Goal: Information Seeking & Learning: Learn about a topic

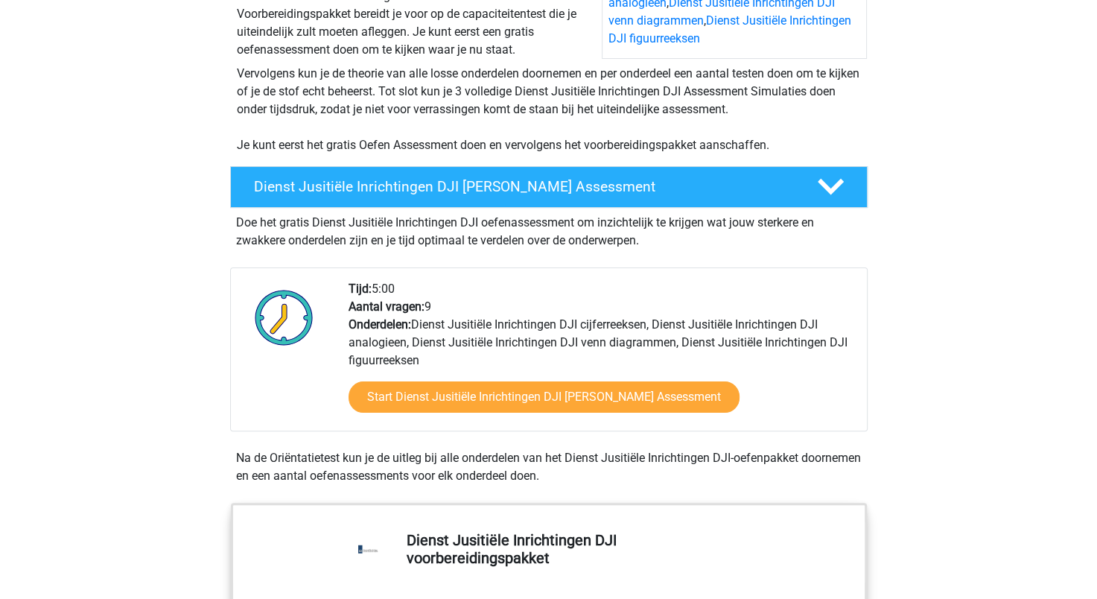
scroll to position [265, 0]
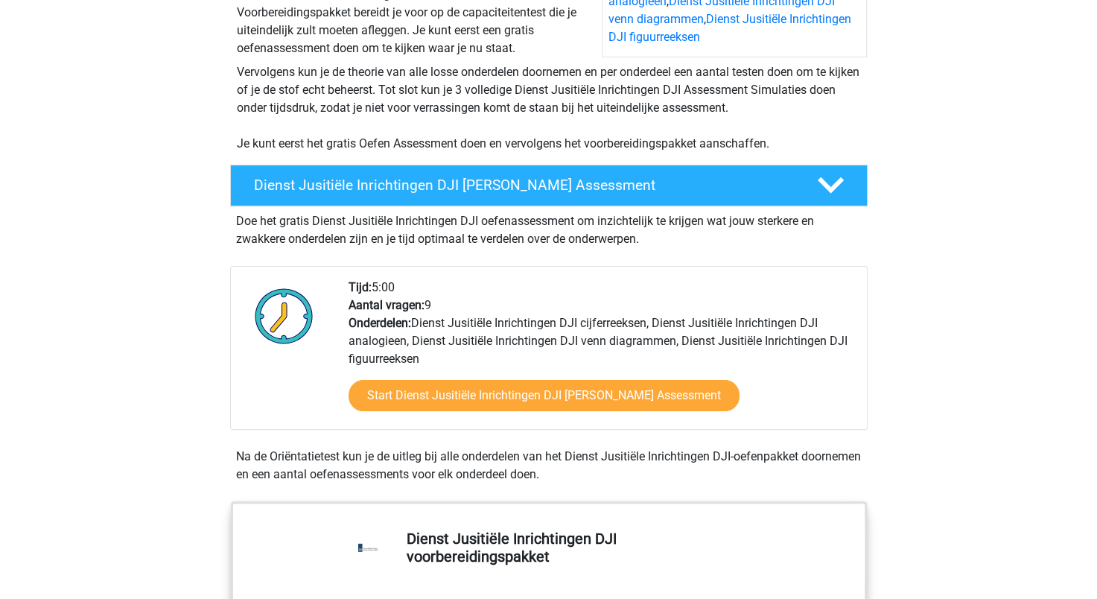
click at [507, 412] on div "Start Dienst Jusitiële Inrichtingen DJI Gratis Oefen Assessment" at bounding box center [601, 398] width 506 height 61
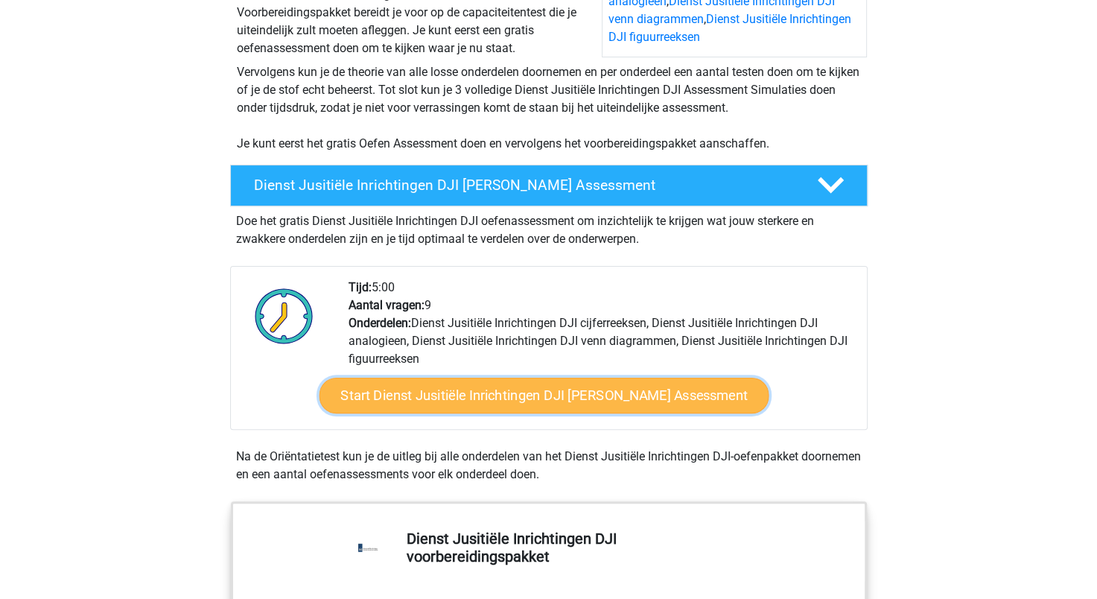
click at [526, 394] on link "Start Dienst Jusitiële Inrichtingen DJI Gratis Oefen Assessment" at bounding box center [544, 396] width 450 height 36
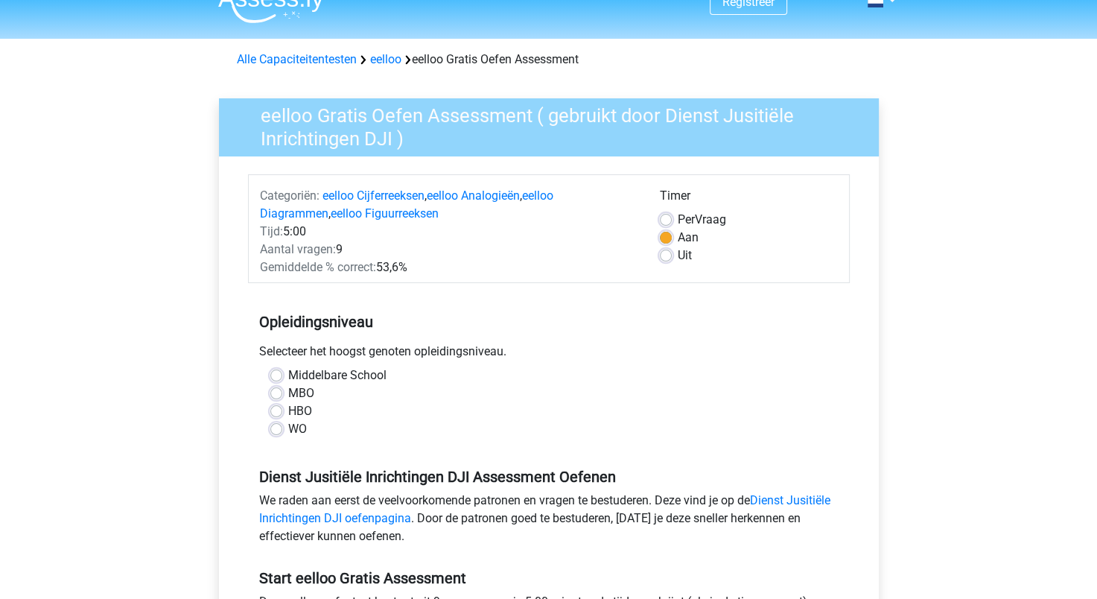
scroll to position [25, 0]
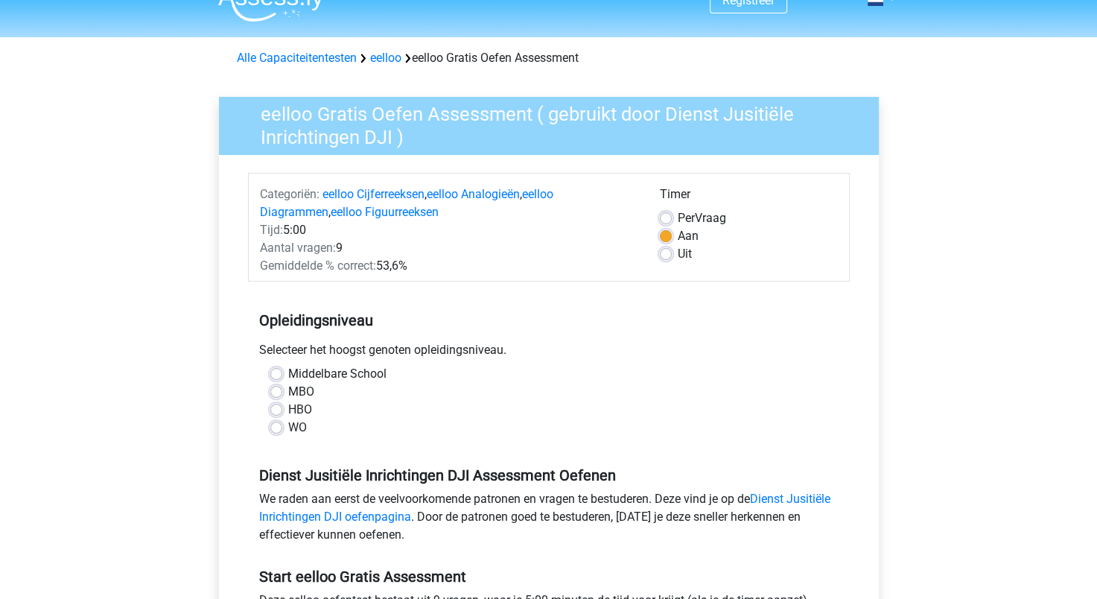
click at [288, 405] on label "HBO" at bounding box center [300, 410] width 24 height 18
click at [271, 405] on input "HBO" at bounding box center [276, 408] width 12 height 15
radio input "true"
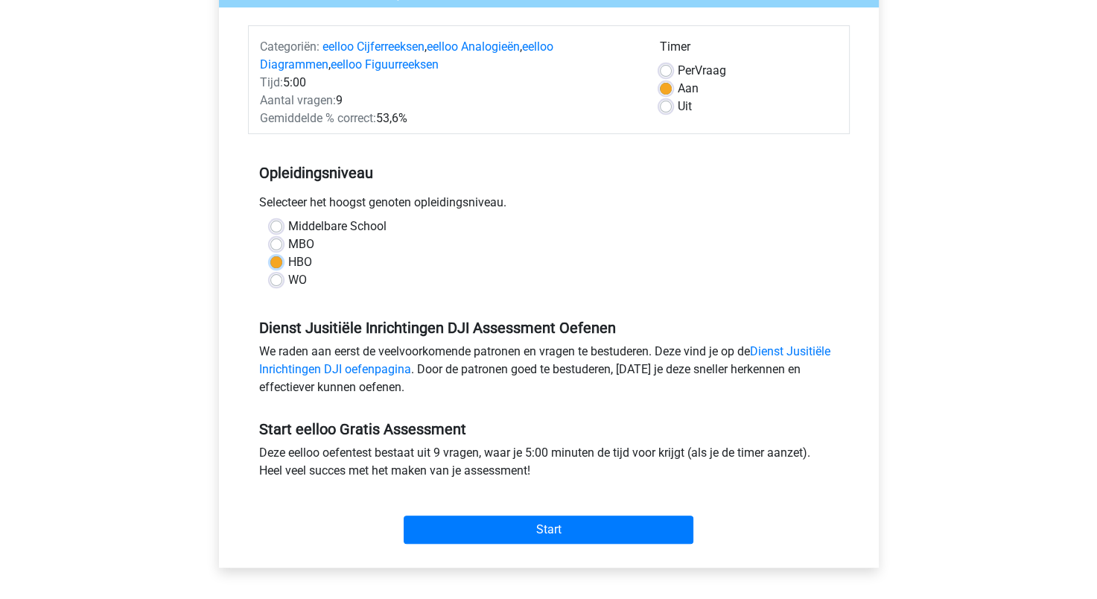
scroll to position [188, 0]
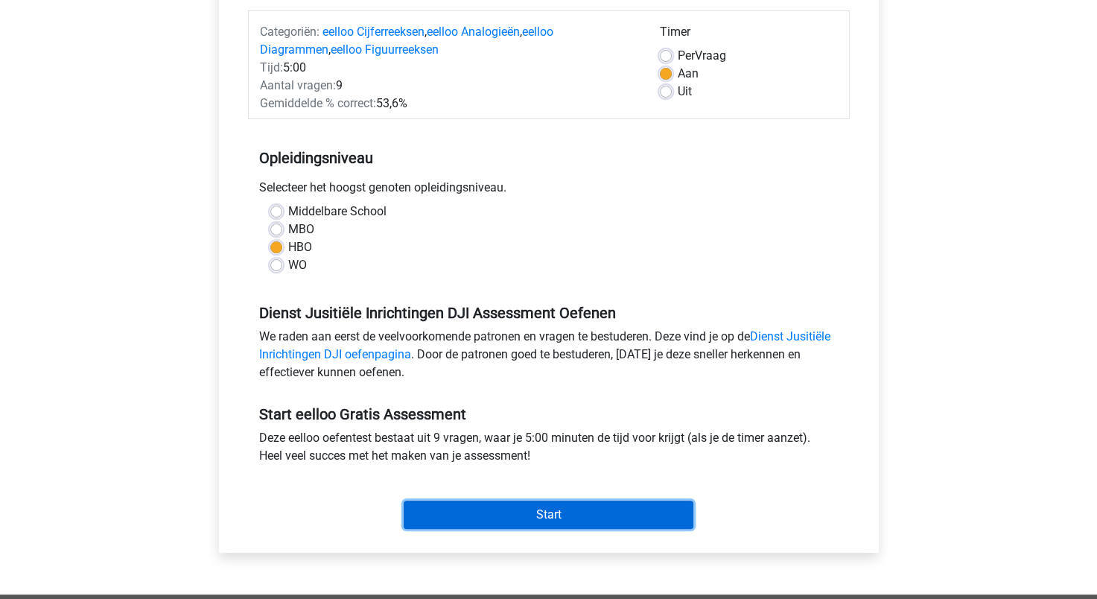
click at [526, 509] on input "Start" at bounding box center [549, 514] width 290 height 28
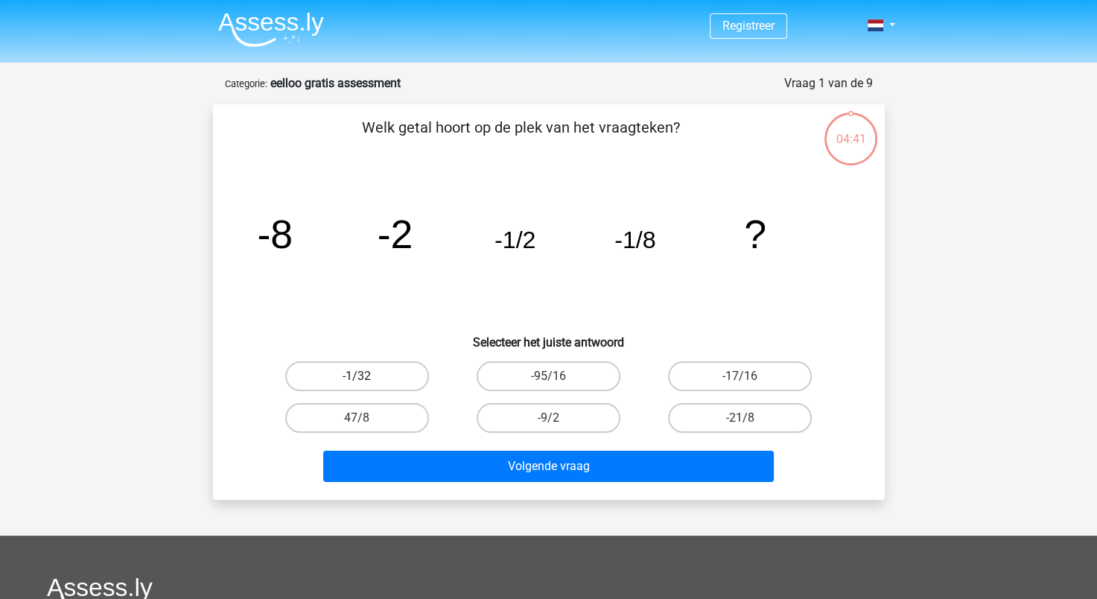
click at [392, 378] on label "-1/32" at bounding box center [357, 376] width 144 height 30
click at [366, 378] on input "-1/32" at bounding box center [362, 381] width 10 height 10
radio input "true"
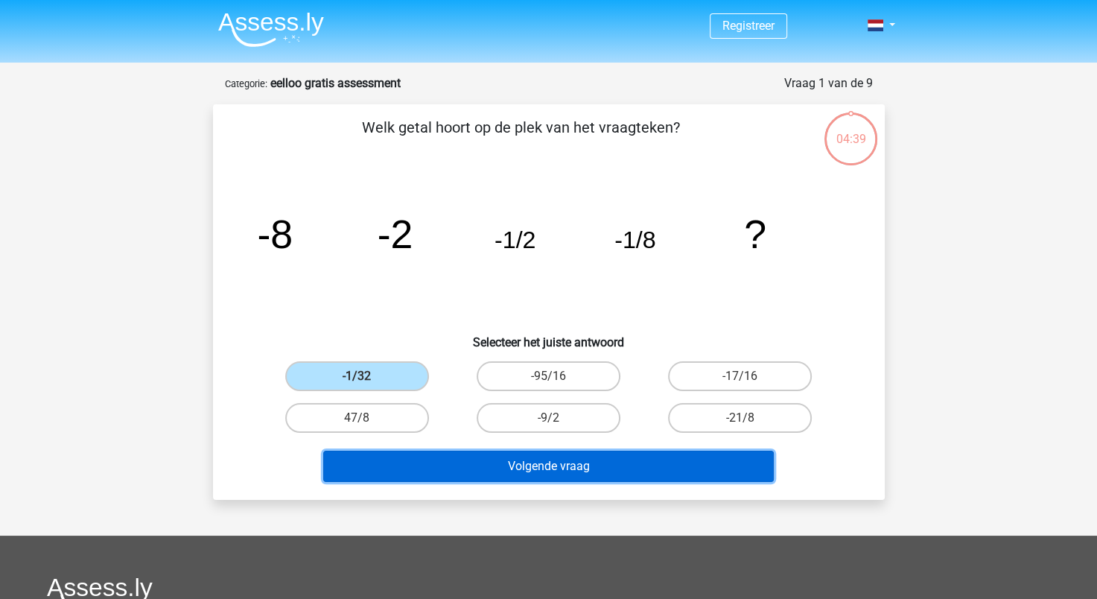
click at [519, 465] on button "Volgende vraag" at bounding box center [548, 466] width 451 height 31
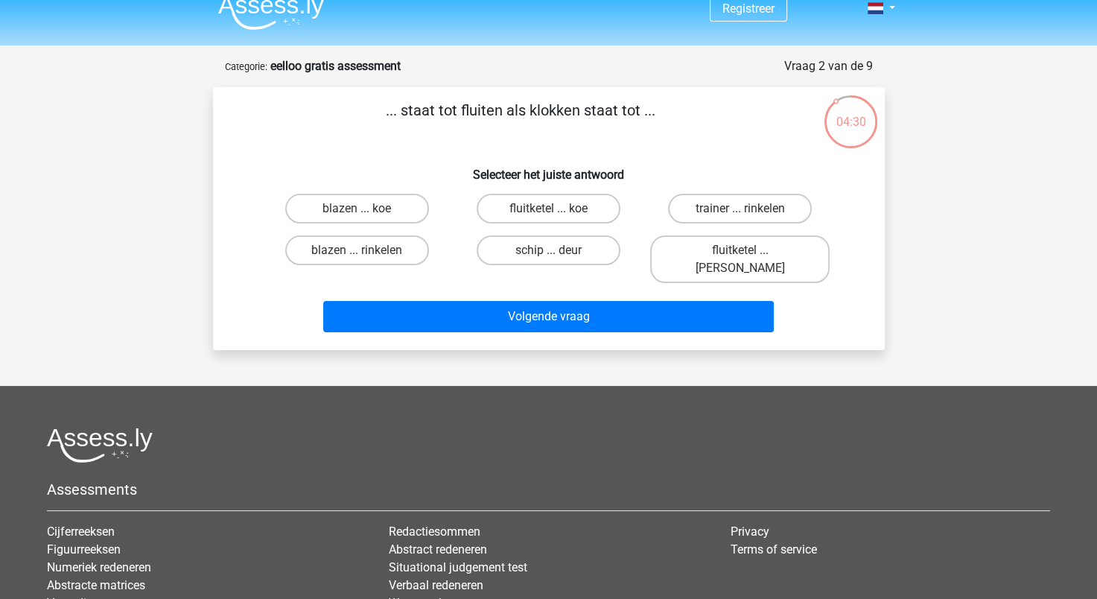
scroll to position [16, 0]
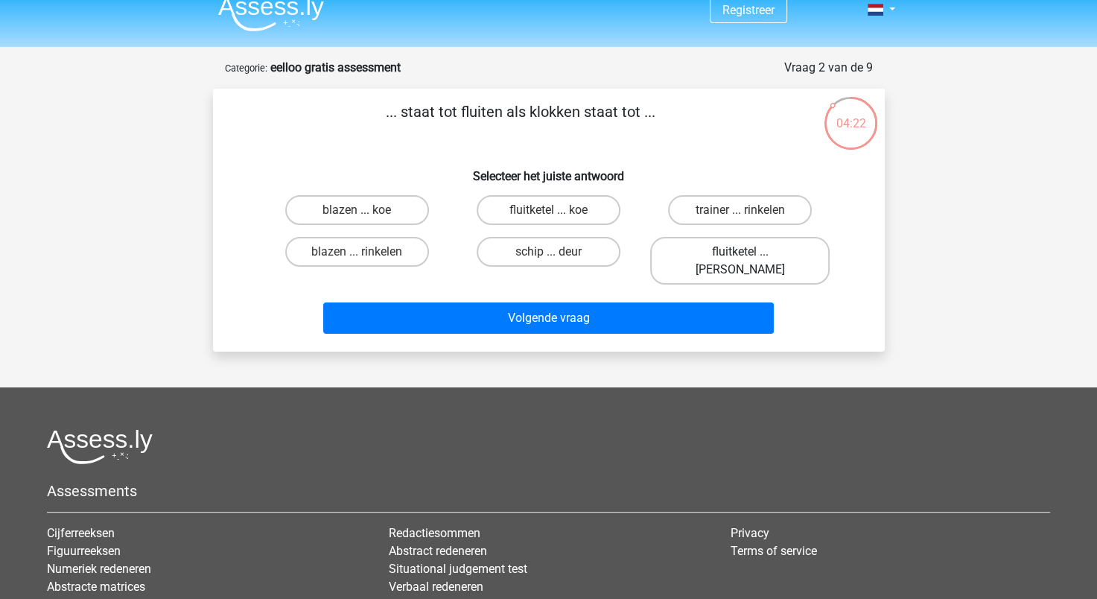
click at [726, 259] on label "fluitketel ... luiden" at bounding box center [739, 261] width 179 height 48
click at [740, 259] on input "fluitketel ... luiden" at bounding box center [745, 257] width 10 height 10
radio input "true"
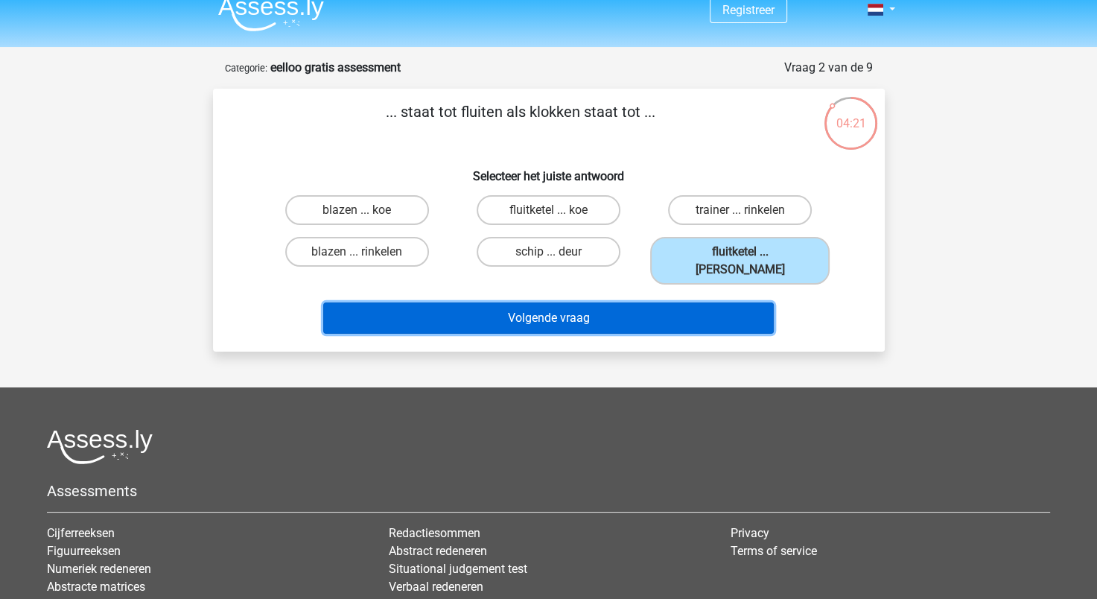
click at [690, 308] on button "Volgende vraag" at bounding box center [548, 317] width 451 height 31
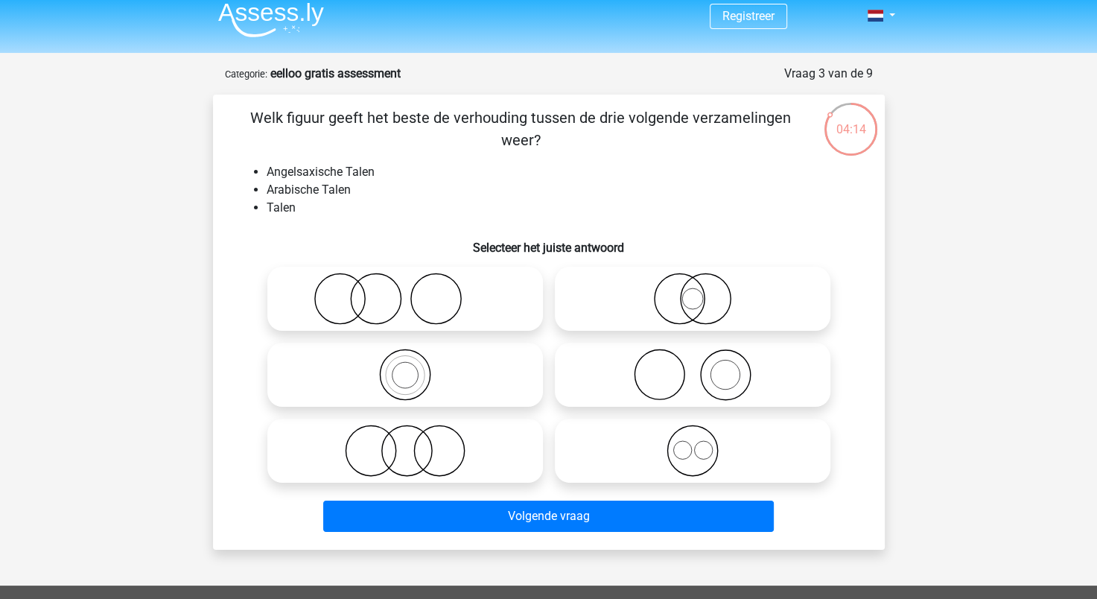
scroll to position [9, 0]
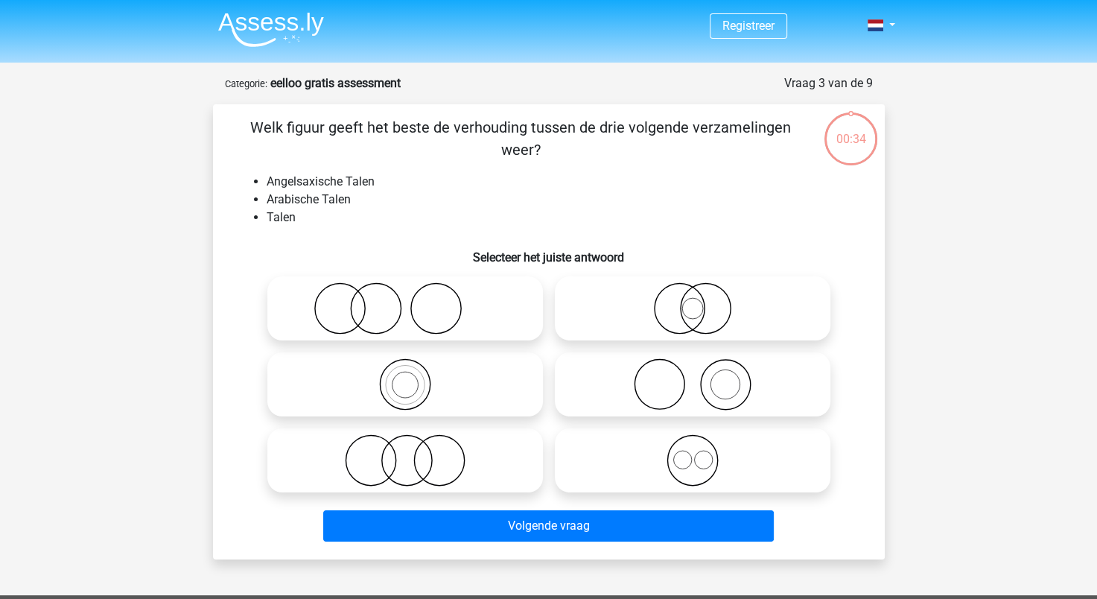
click at [255, 40] on img at bounding box center [271, 29] width 106 height 35
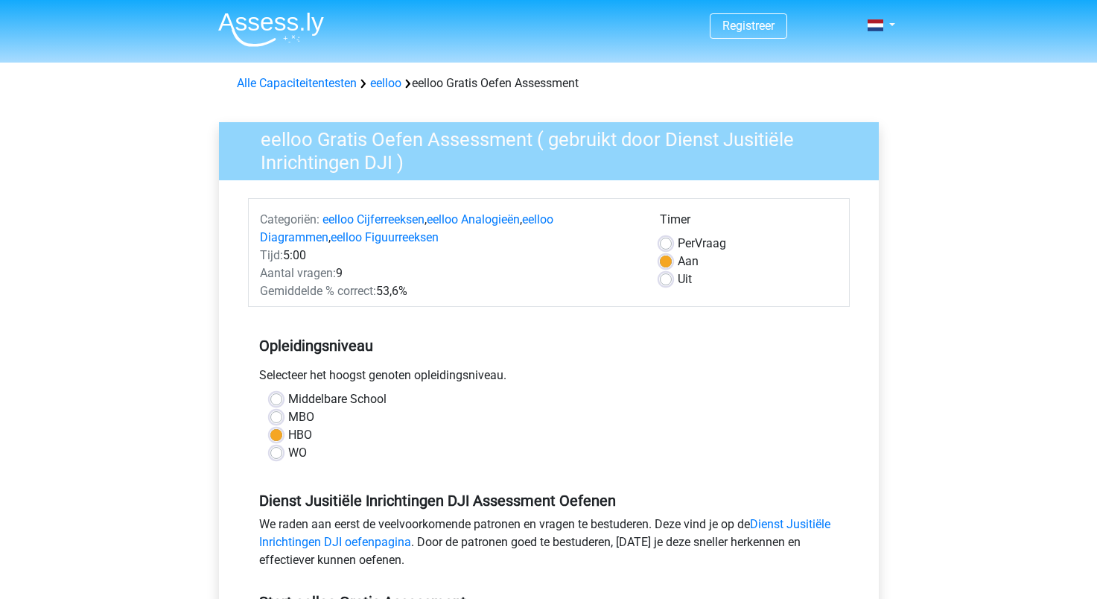
scroll to position [188, 0]
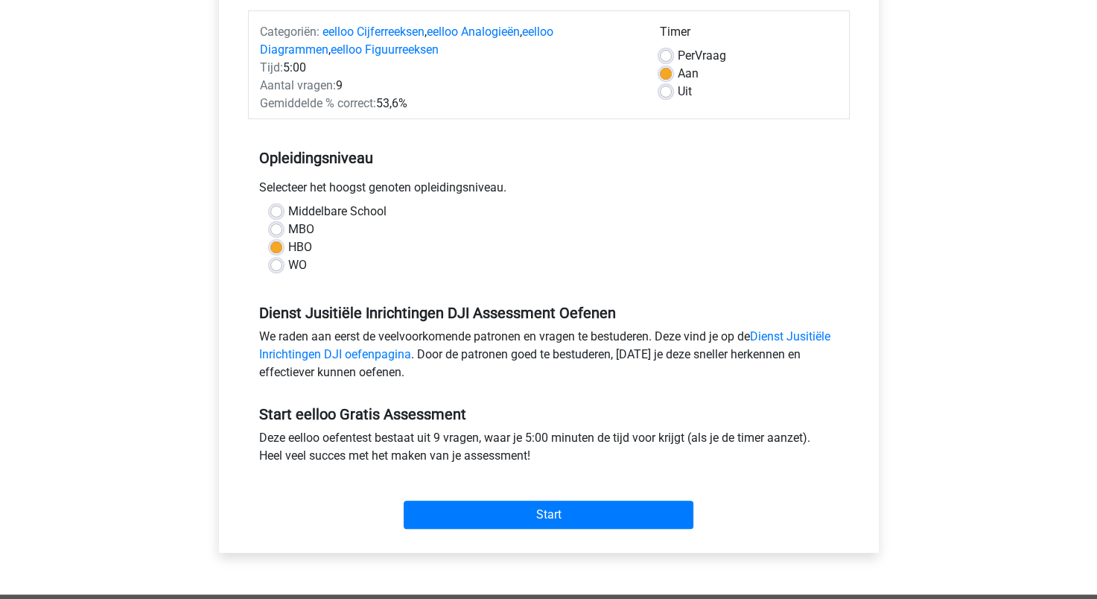
click at [459, 498] on div "Start" at bounding box center [549, 503] width 602 height 52
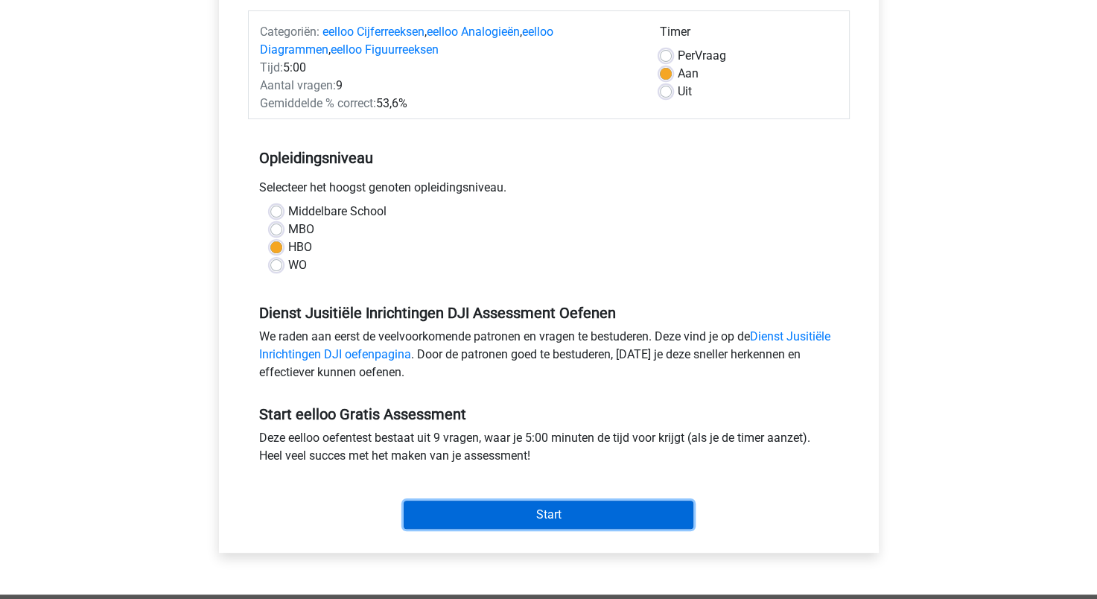
click at [520, 520] on input "Start" at bounding box center [549, 514] width 290 height 28
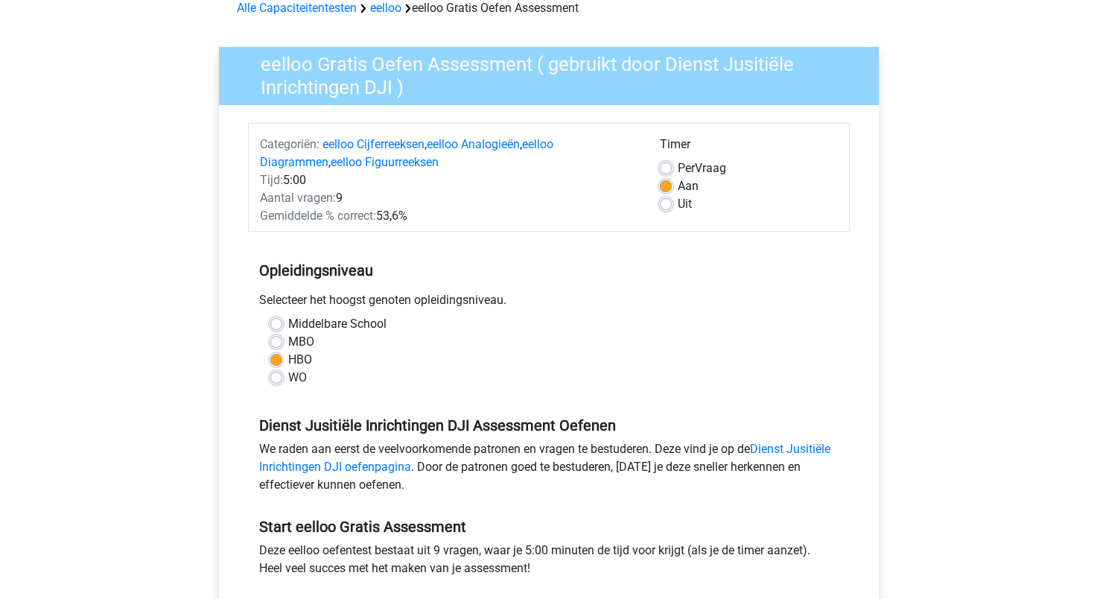
scroll to position [77, 0]
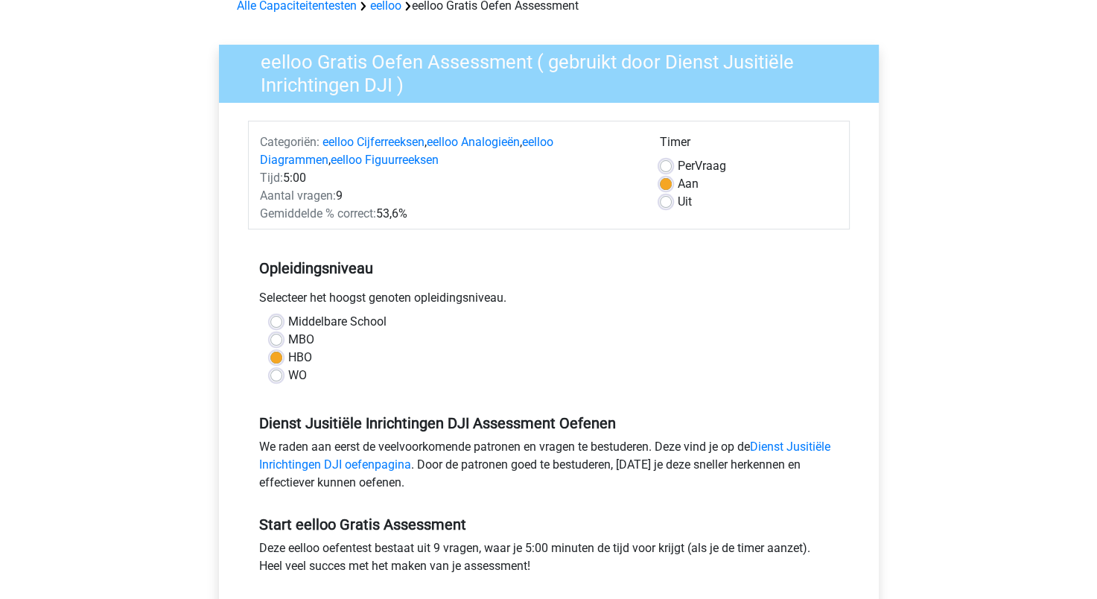
click at [392, 217] on div "Gemiddelde % correct: 53,6%" at bounding box center [449, 214] width 400 height 18
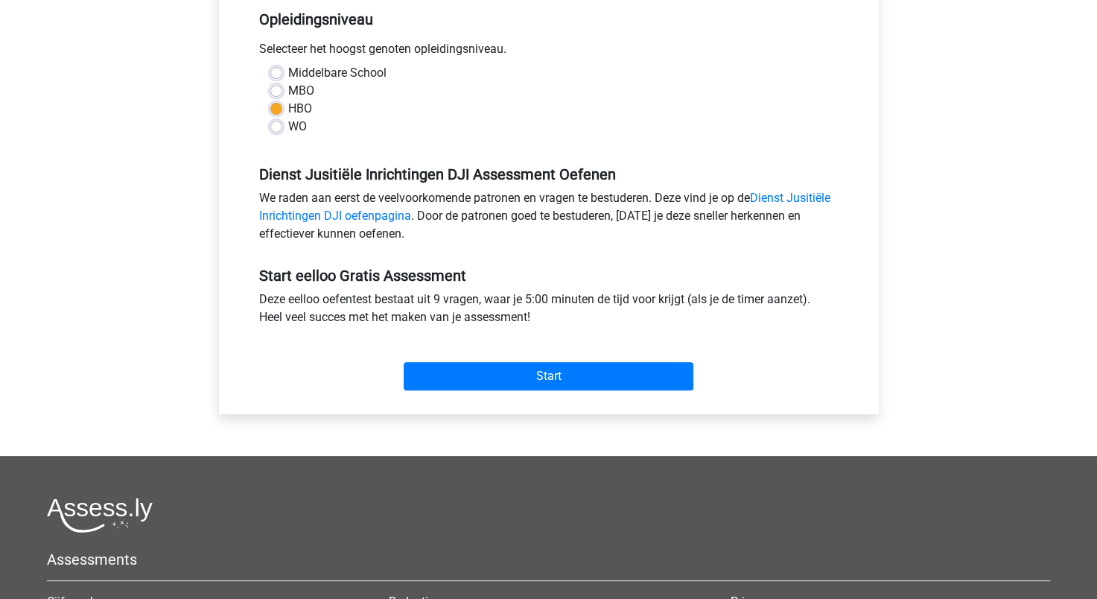
scroll to position [322, 0]
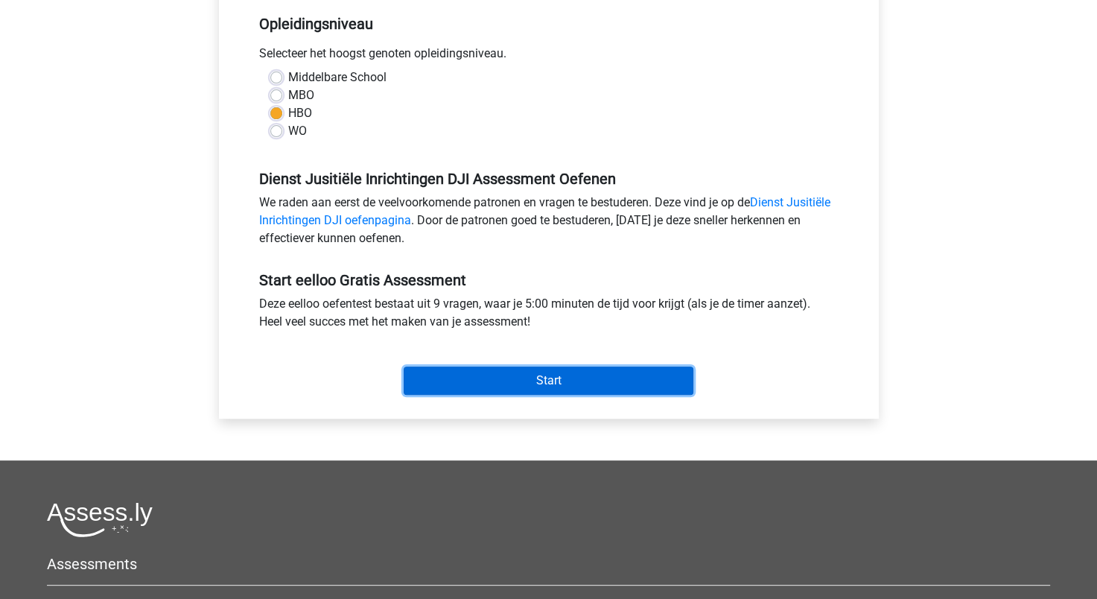
click at [577, 378] on input "Start" at bounding box center [549, 380] width 290 height 28
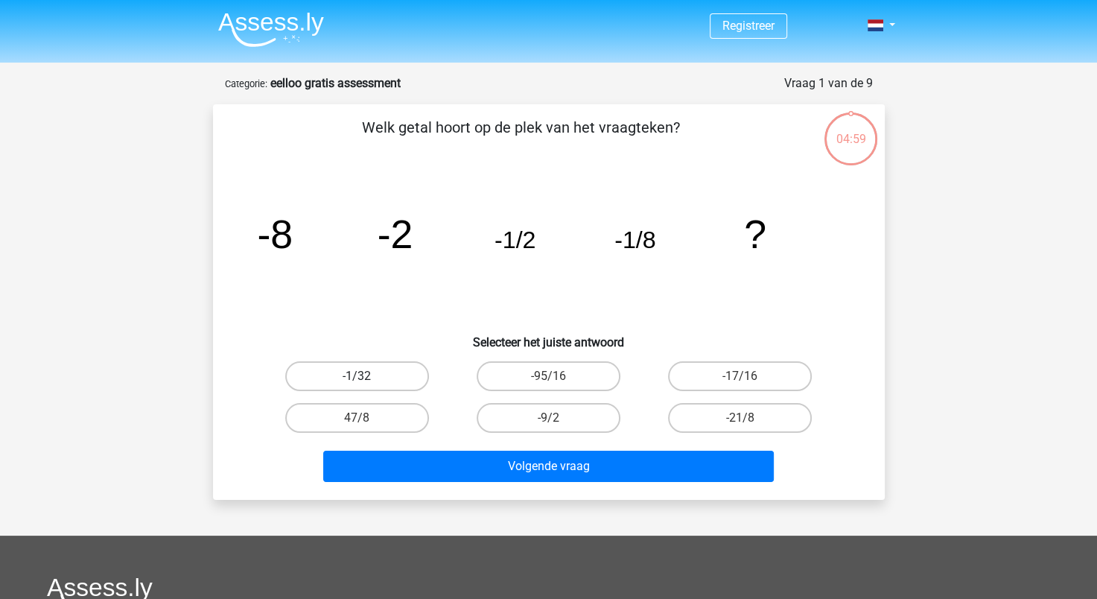
click at [383, 378] on label "-1/32" at bounding box center [357, 376] width 144 height 30
click at [366, 378] on input "-1/32" at bounding box center [362, 381] width 10 height 10
radio input "true"
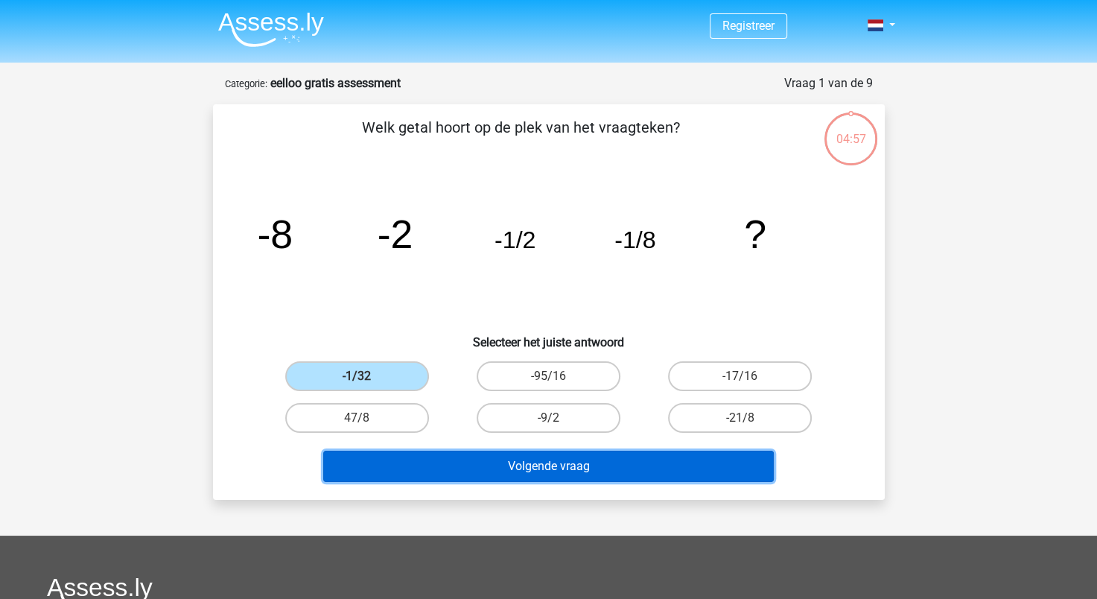
click at [414, 459] on button "Volgende vraag" at bounding box center [548, 466] width 451 height 31
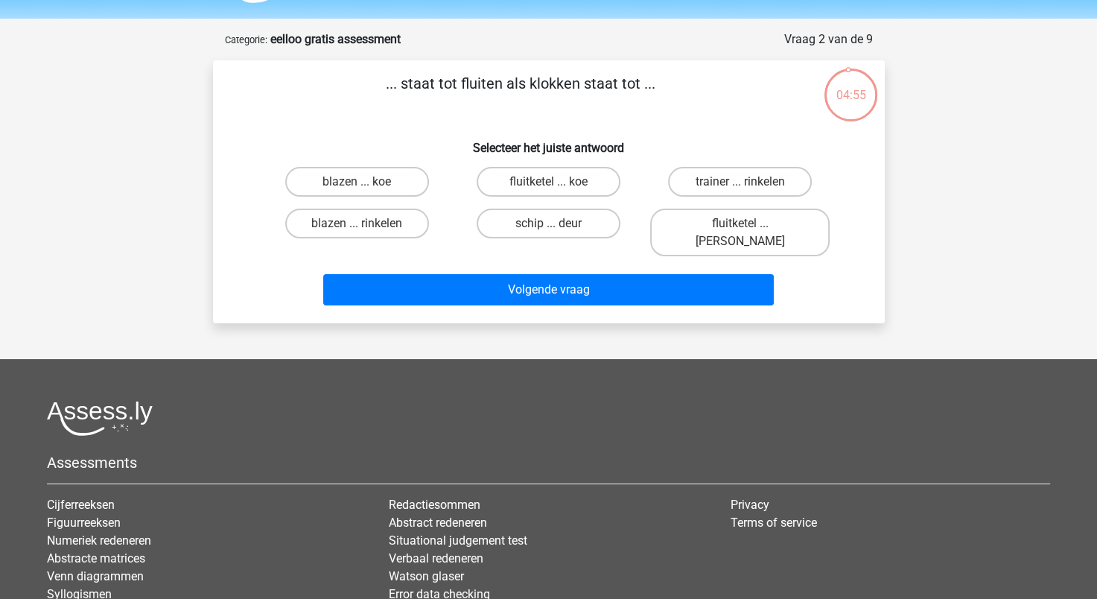
scroll to position [42, 0]
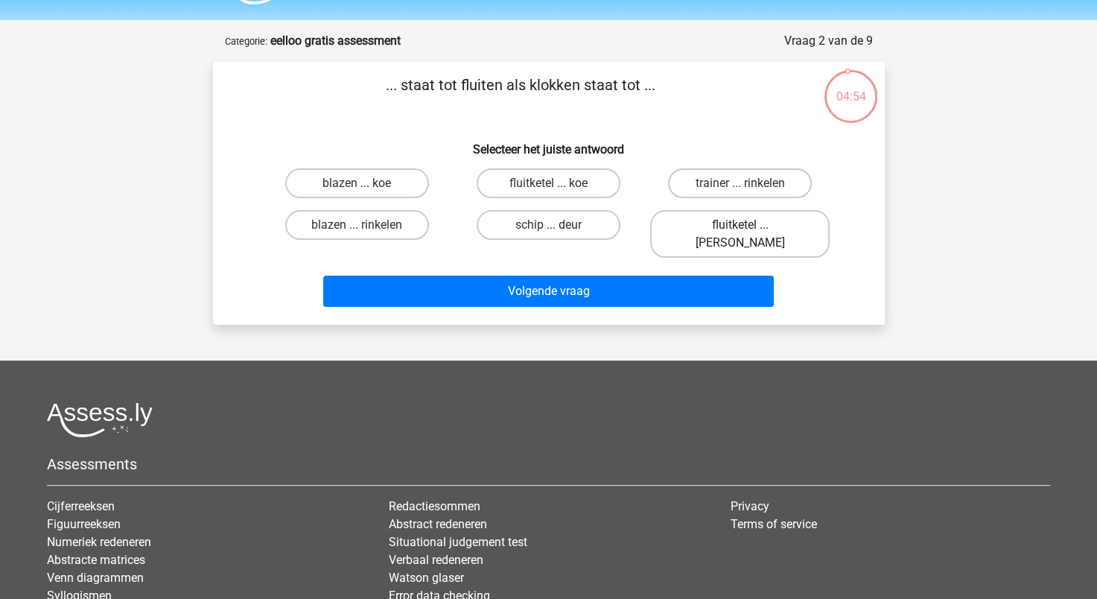
click at [732, 231] on label "fluitketel ... [PERSON_NAME]" at bounding box center [739, 234] width 179 height 48
click at [740, 231] on input "fluitketel ... [PERSON_NAME]" at bounding box center [745, 230] width 10 height 10
radio input "true"
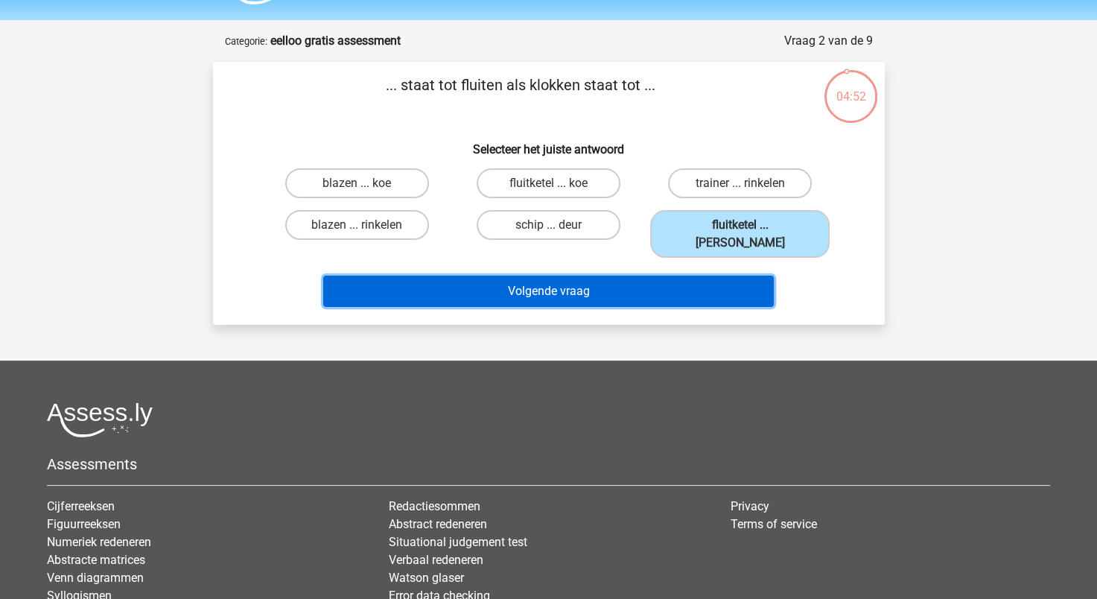
click at [662, 276] on button "Volgende vraag" at bounding box center [548, 291] width 451 height 31
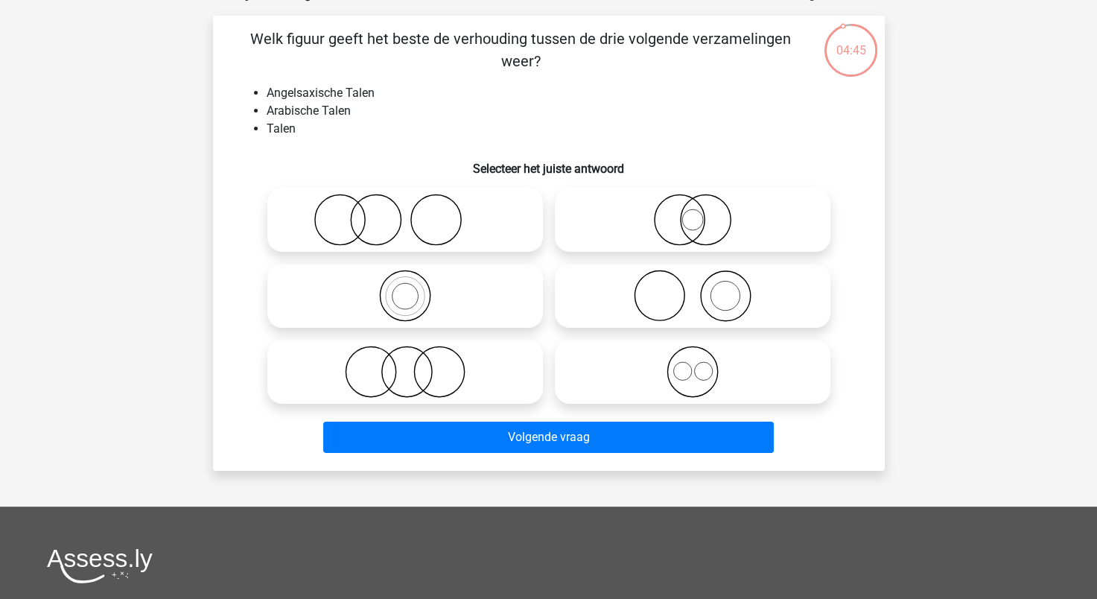
scroll to position [77, 0]
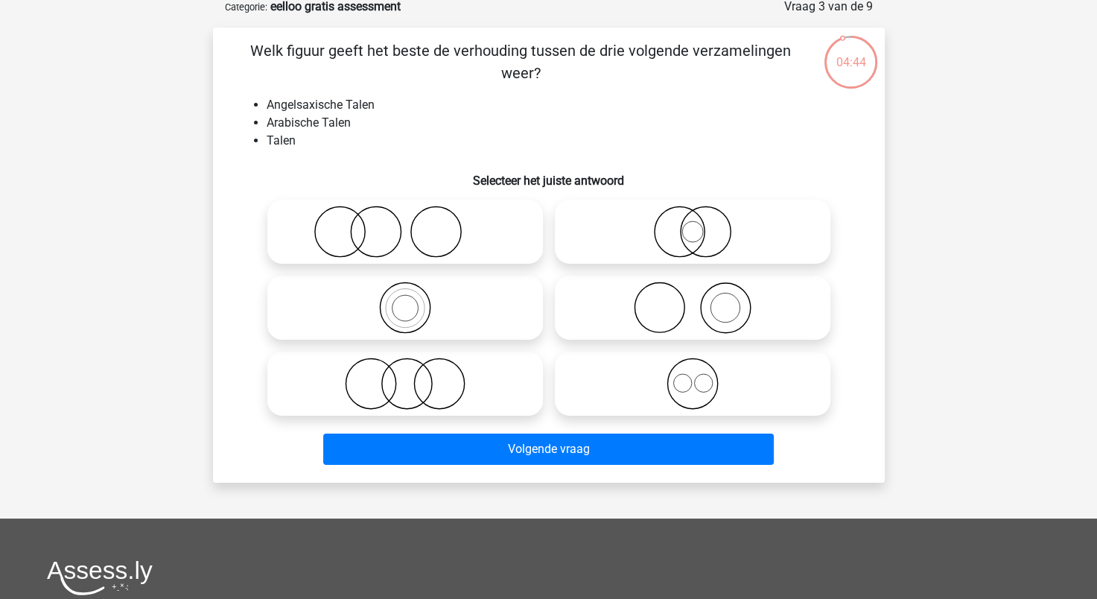
click at [655, 374] on icon at bounding box center [693, 383] width 264 height 52
click at [693, 374] on input "radio" at bounding box center [698, 371] width 10 height 10
radio input "true"
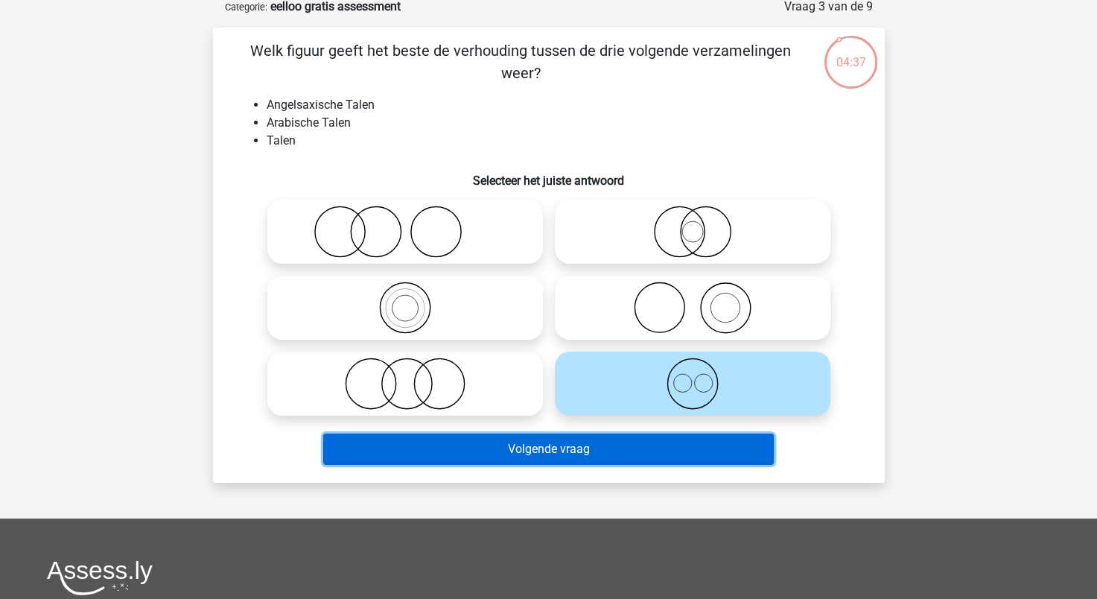
click at [653, 445] on button "Volgende vraag" at bounding box center [548, 448] width 451 height 31
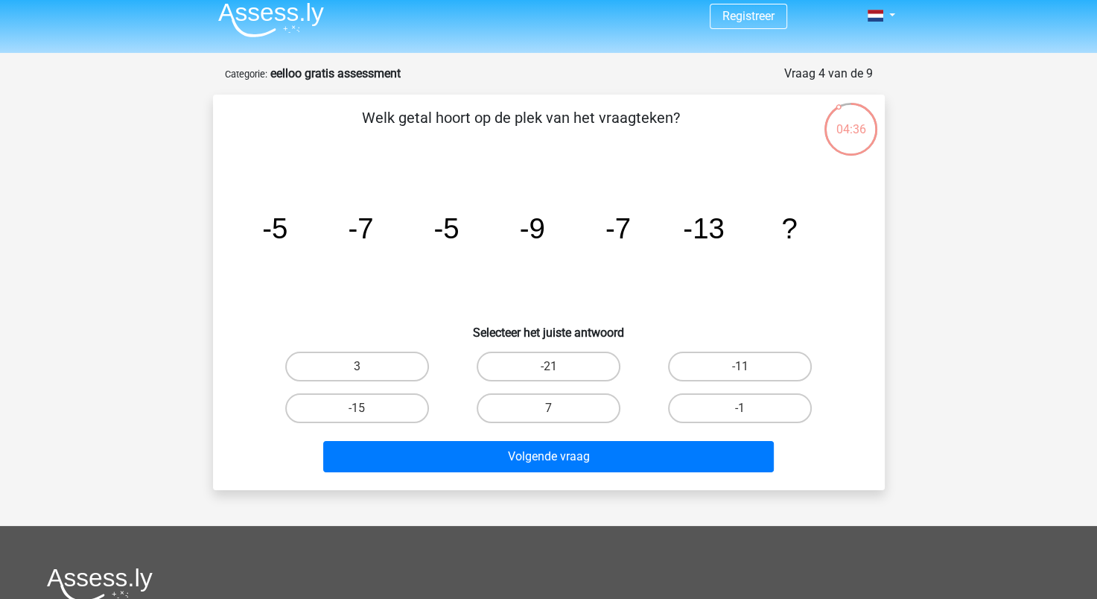
scroll to position [7, 0]
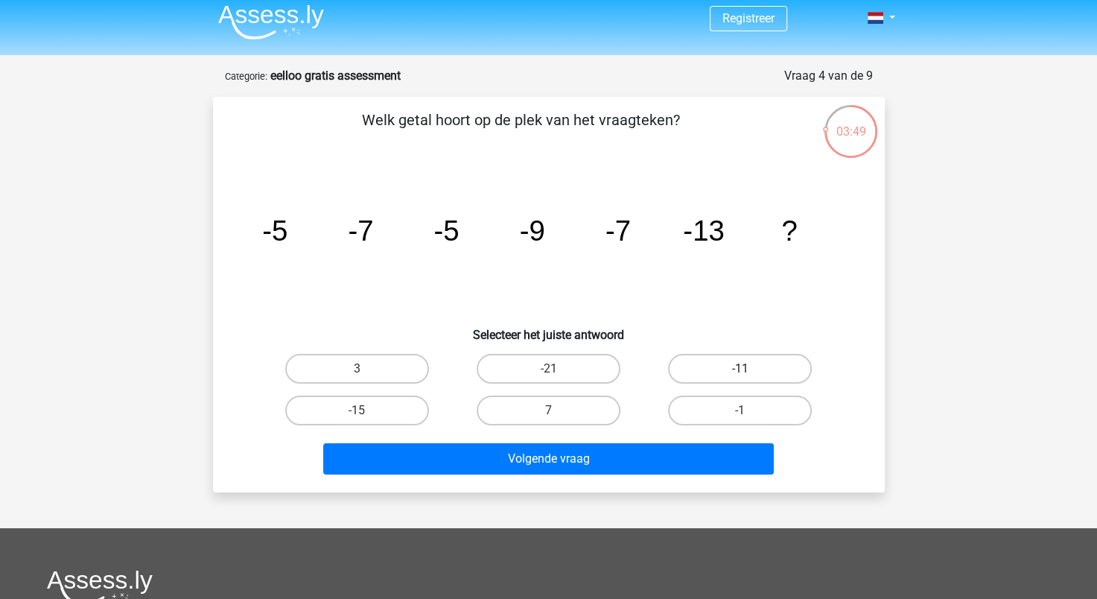
click at [706, 367] on label "-11" at bounding box center [740, 369] width 144 height 30
click at [740, 369] on input "-11" at bounding box center [745, 374] width 10 height 10
radio input "true"
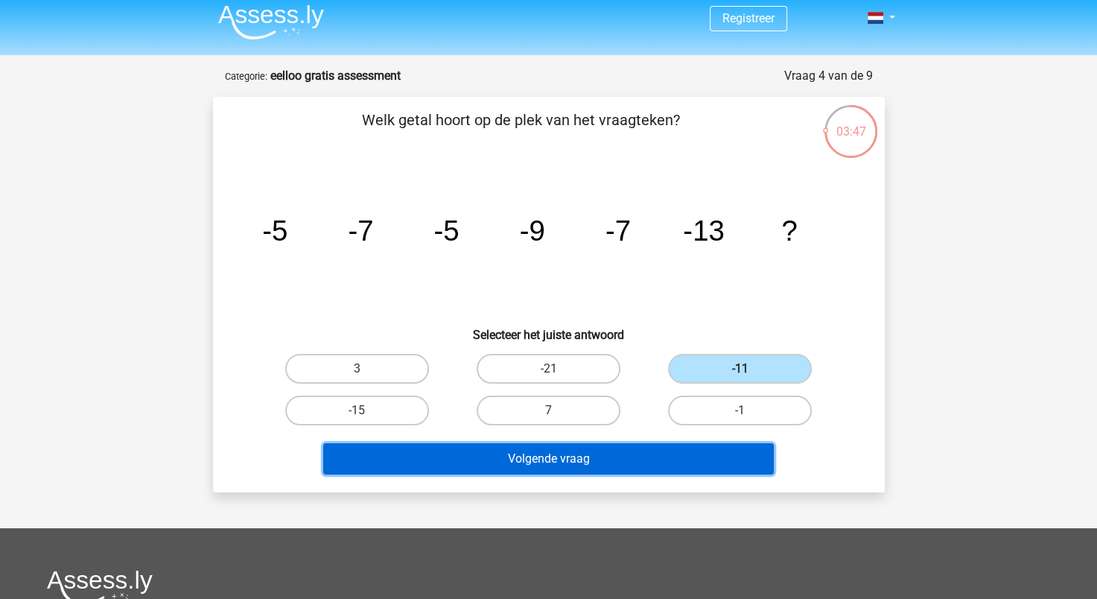
click at [678, 453] on button "Volgende vraag" at bounding box center [548, 458] width 451 height 31
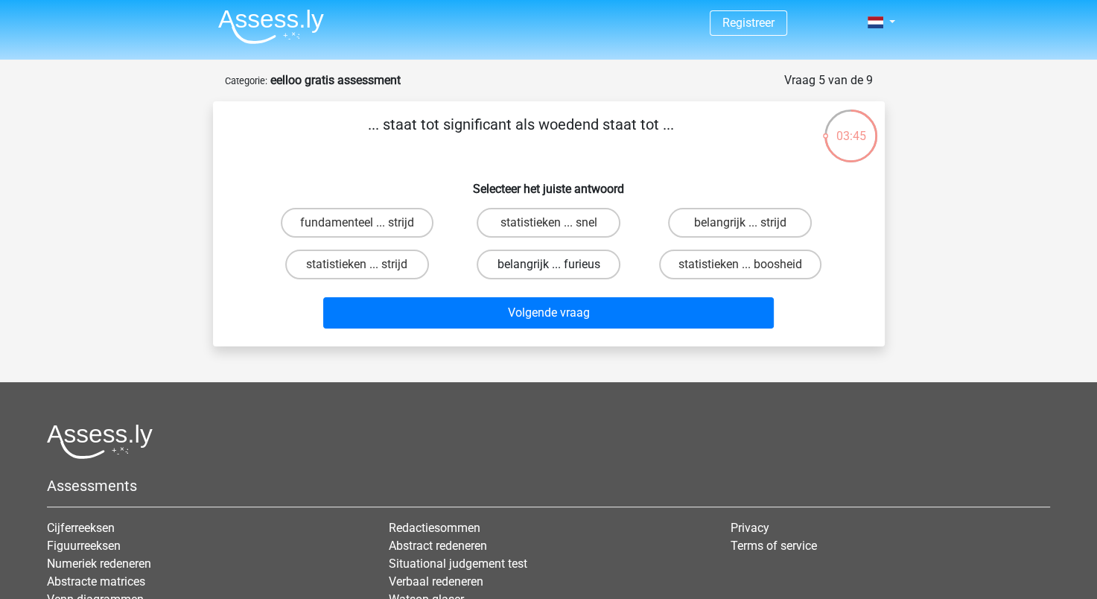
scroll to position [2, 0]
click at [588, 250] on label "belangrijk ... furieus" at bounding box center [549, 265] width 144 height 30
click at [558, 265] on input "belangrijk ... furieus" at bounding box center [553, 270] width 10 height 10
radio input "true"
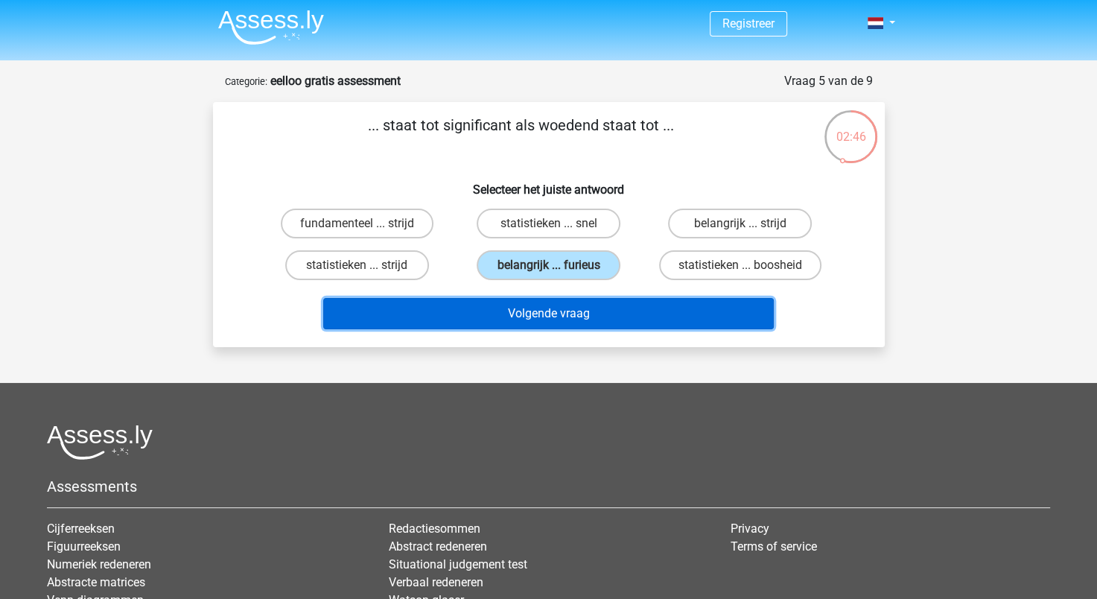
click at [628, 318] on button "Volgende vraag" at bounding box center [548, 313] width 451 height 31
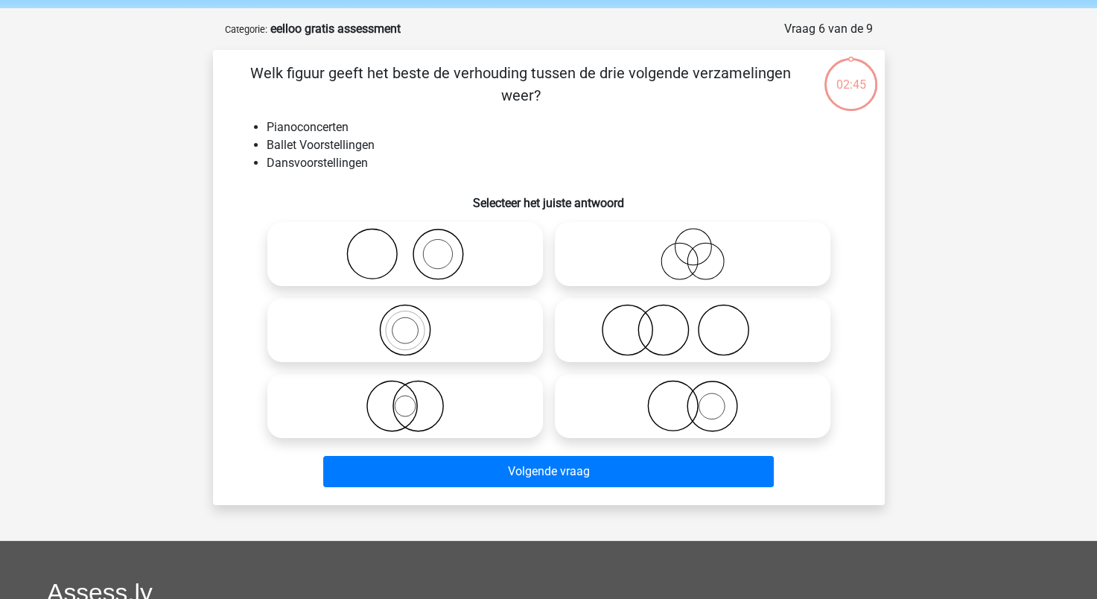
scroll to position [74, 0]
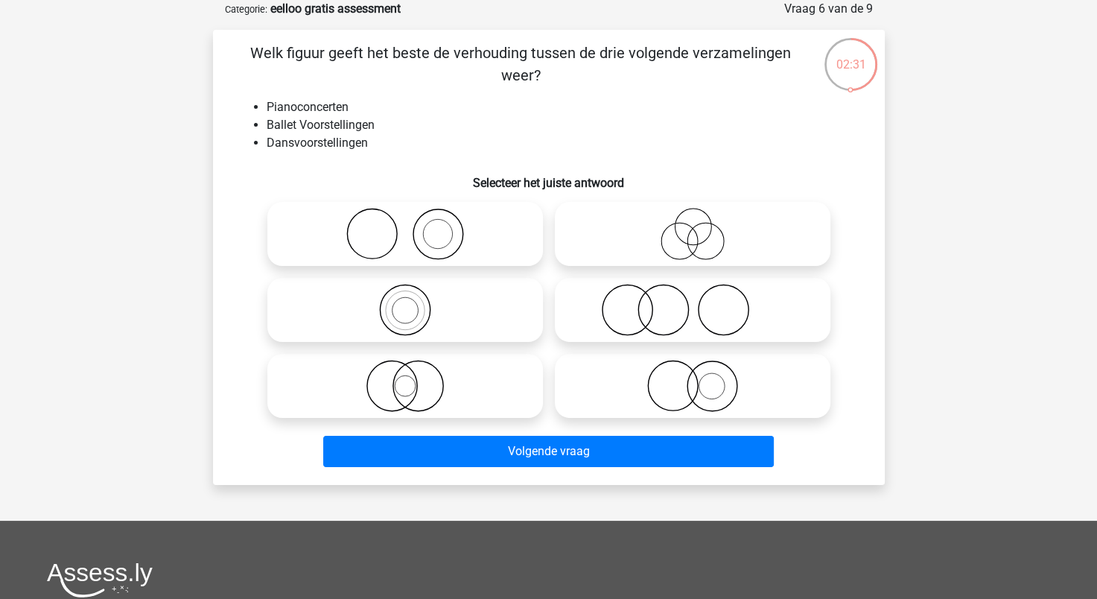
click at [504, 229] on icon at bounding box center [405, 234] width 264 height 52
click at [415, 226] on input "radio" at bounding box center [410, 222] width 10 height 10
radio input "true"
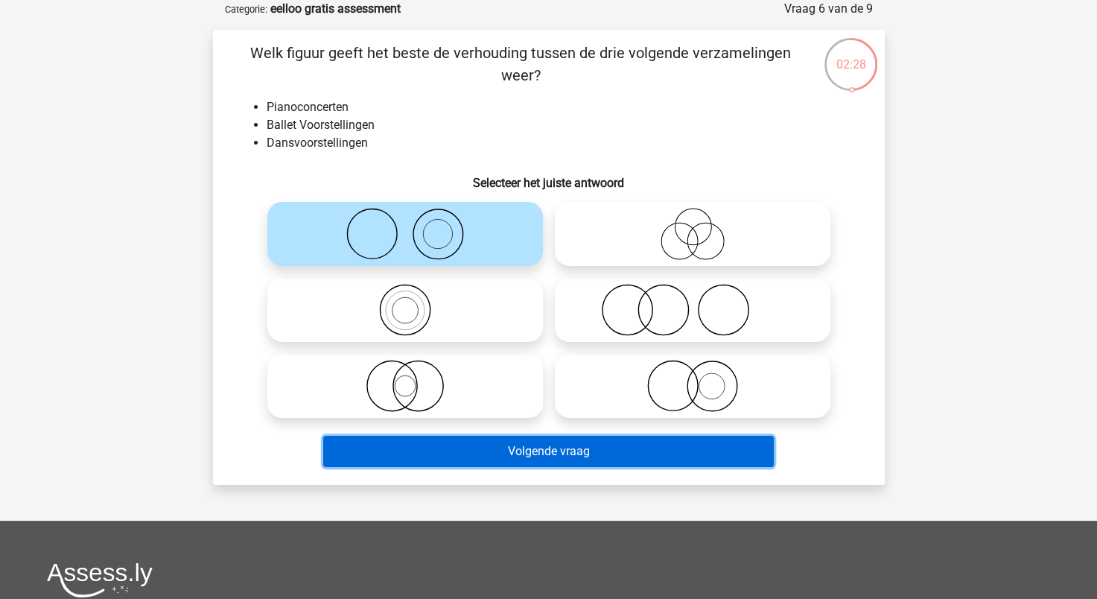
click at [558, 453] on button "Volgende vraag" at bounding box center [548, 451] width 451 height 31
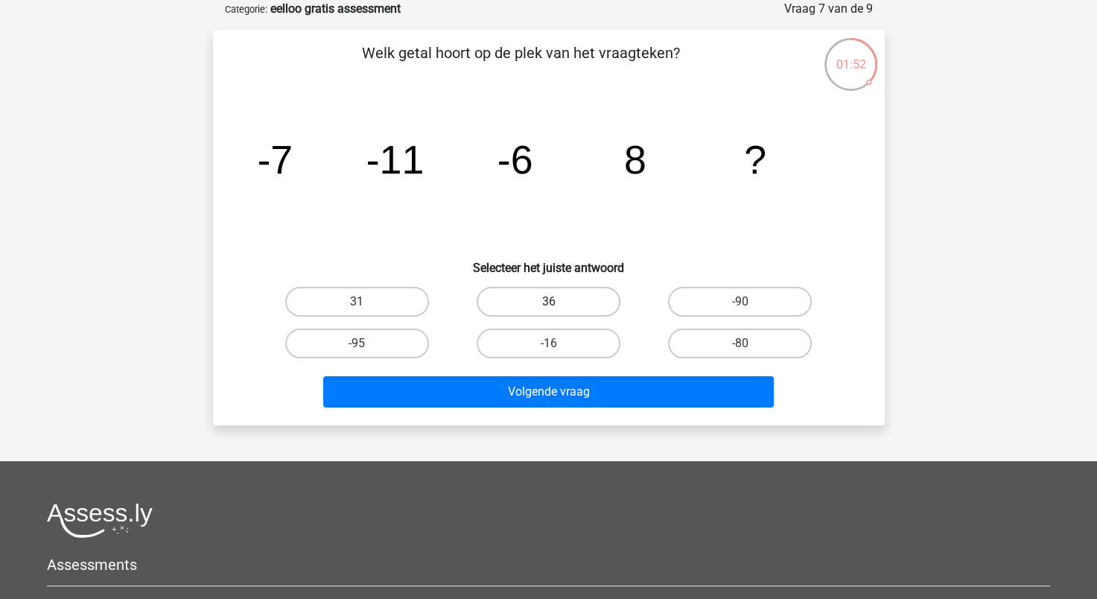
click at [512, 305] on label "36" at bounding box center [549, 302] width 144 height 30
click at [548, 305] on input "36" at bounding box center [553, 307] width 10 height 10
radio input "true"
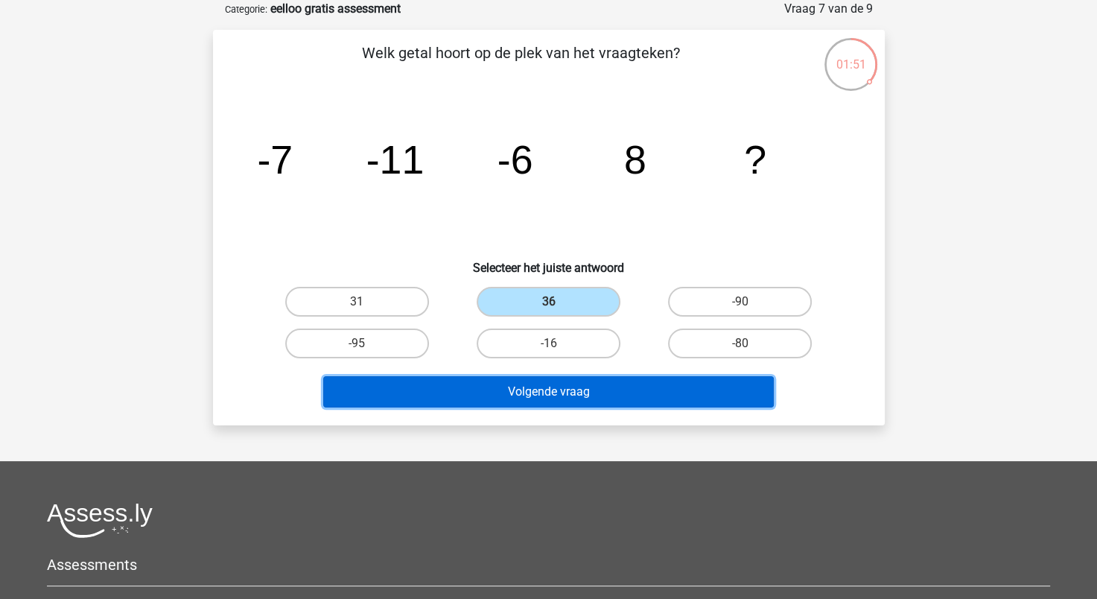
click at [548, 389] on button "Volgende vraag" at bounding box center [548, 391] width 451 height 31
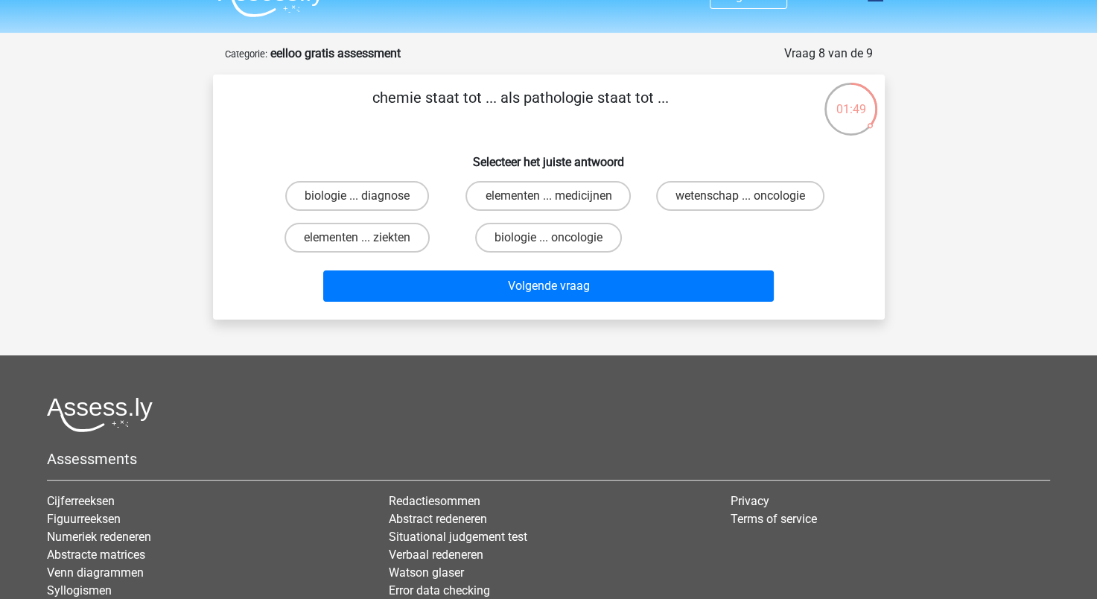
scroll to position [27, 0]
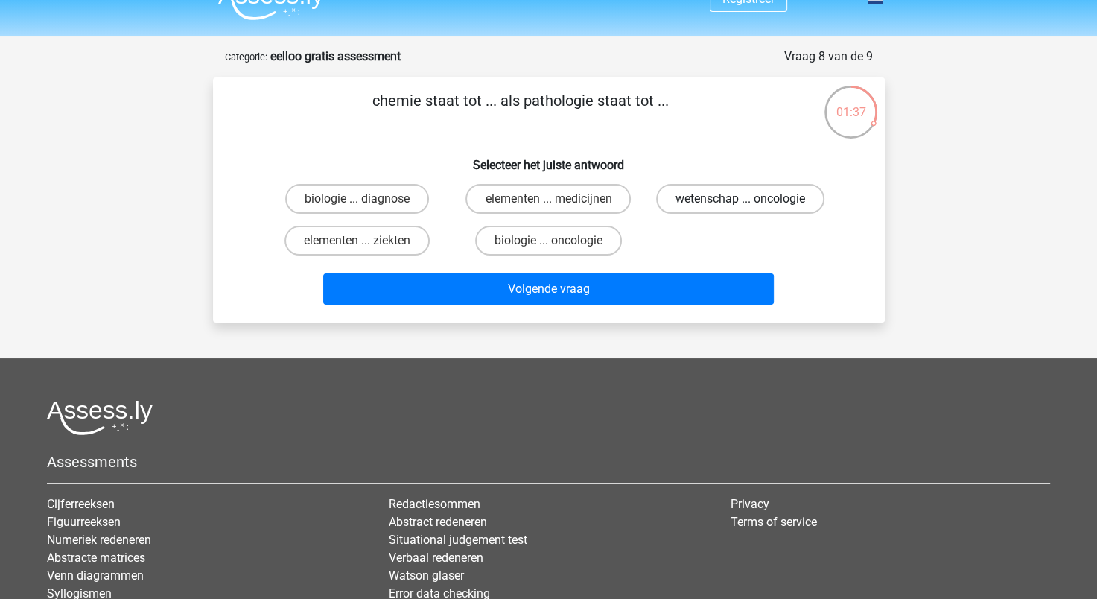
click at [722, 197] on label "wetenschap ... oncologie" at bounding box center [740, 199] width 168 height 30
click at [740, 199] on input "wetenschap ... oncologie" at bounding box center [745, 204] width 10 height 10
radio input "true"
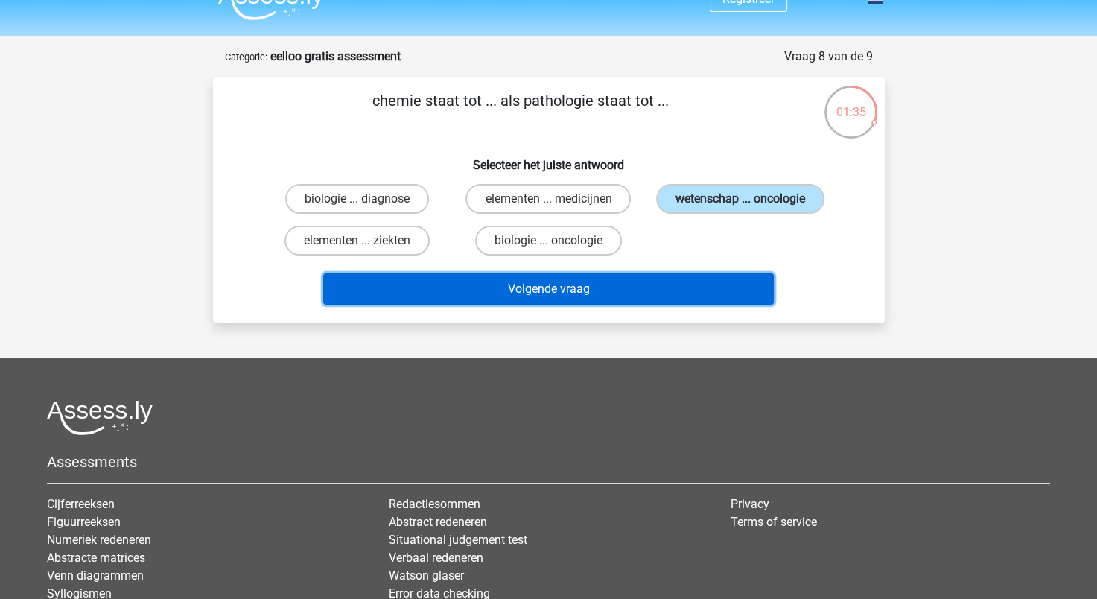
click at [701, 287] on button "Volgende vraag" at bounding box center [548, 288] width 451 height 31
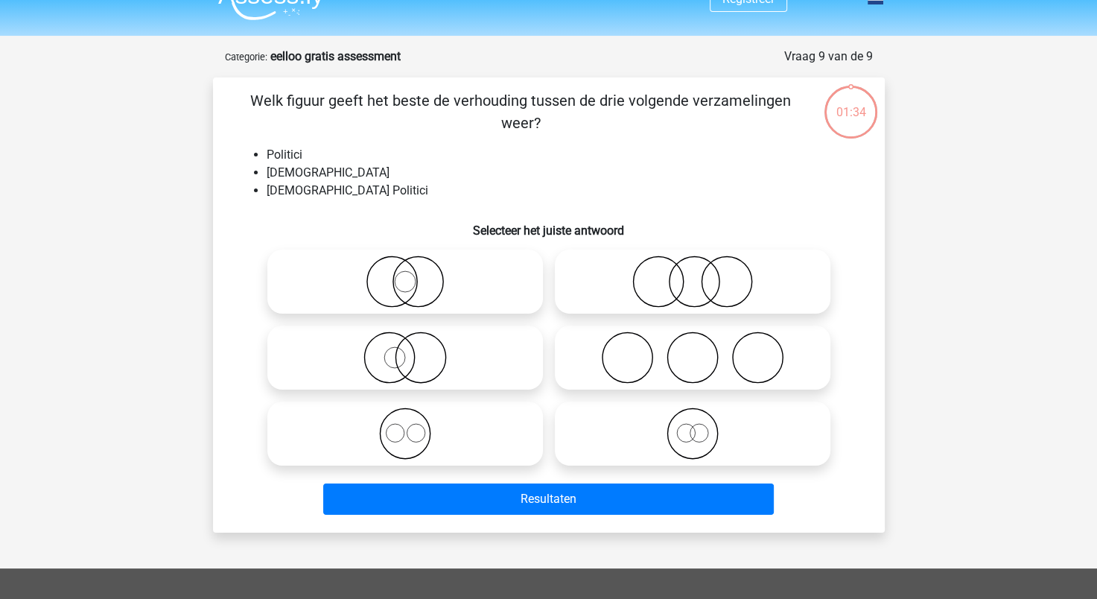
scroll to position [74, 0]
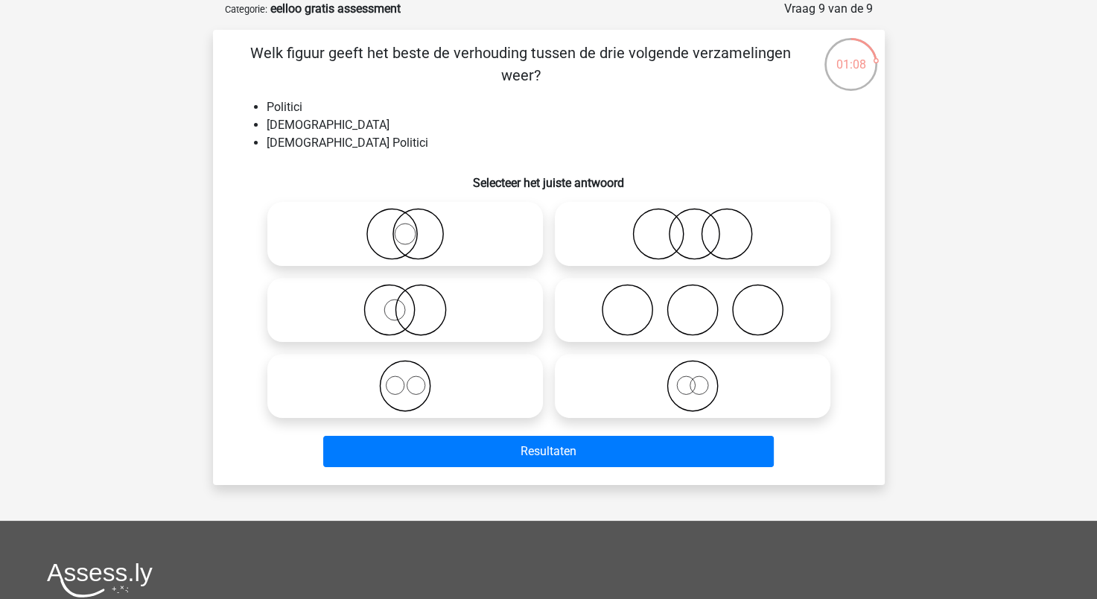
drag, startPoint x: 506, startPoint y: 300, endPoint x: 441, endPoint y: 322, distance: 68.5
click at [441, 322] on icon at bounding box center [405, 310] width 264 height 52
click at [415, 302] on input "radio" at bounding box center [410, 298] width 10 height 10
radio input "true"
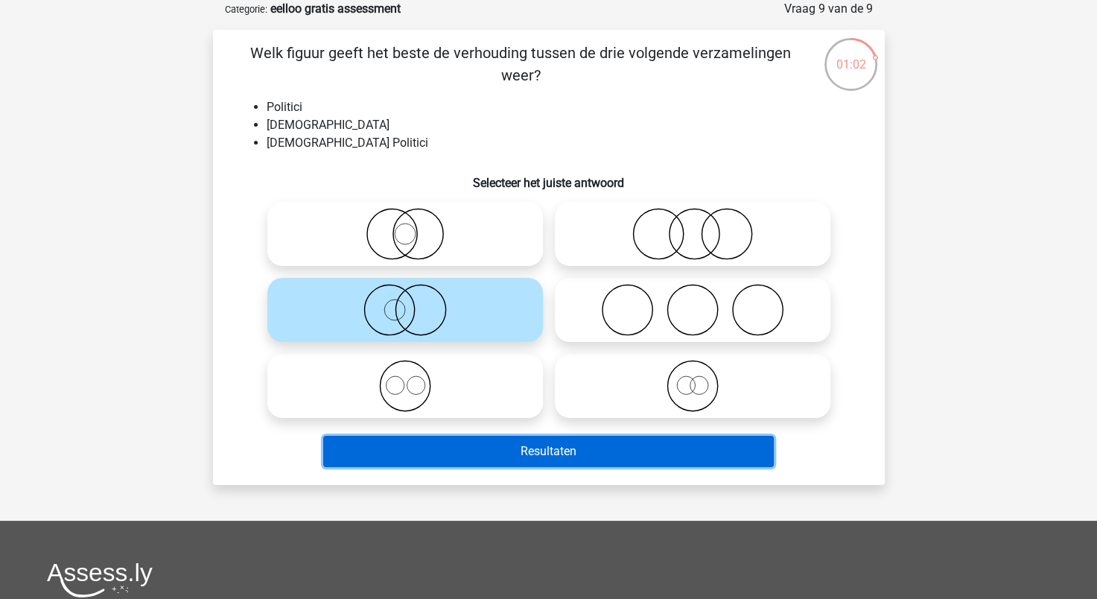
click at [579, 465] on button "Resultaten" at bounding box center [548, 451] width 451 height 31
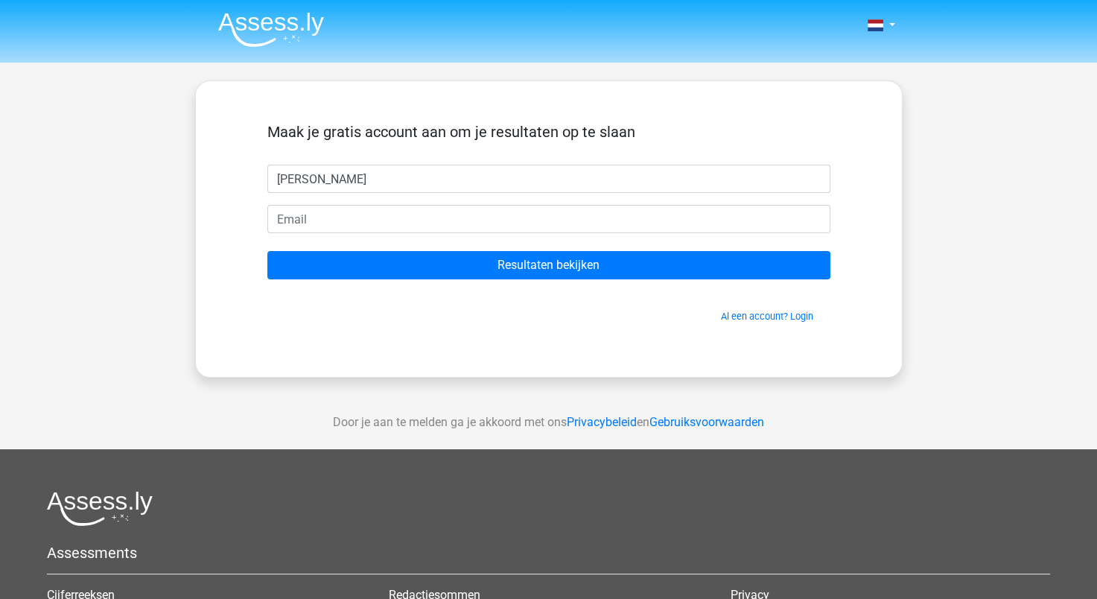
type input "[PERSON_NAME]"
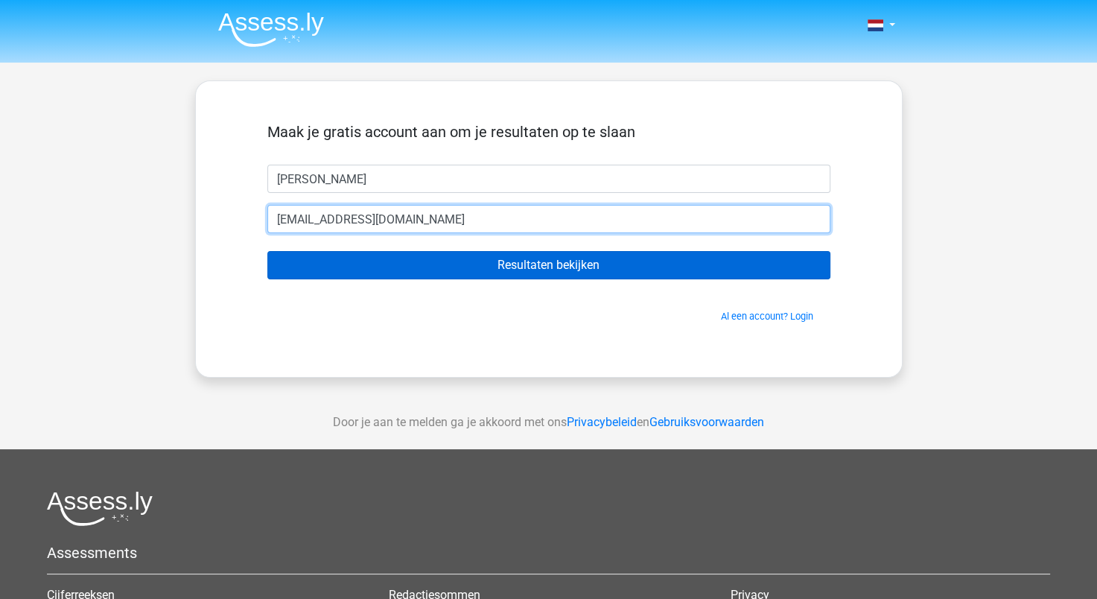
type input "[EMAIL_ADDRESS][DOMAIN_NAME]"
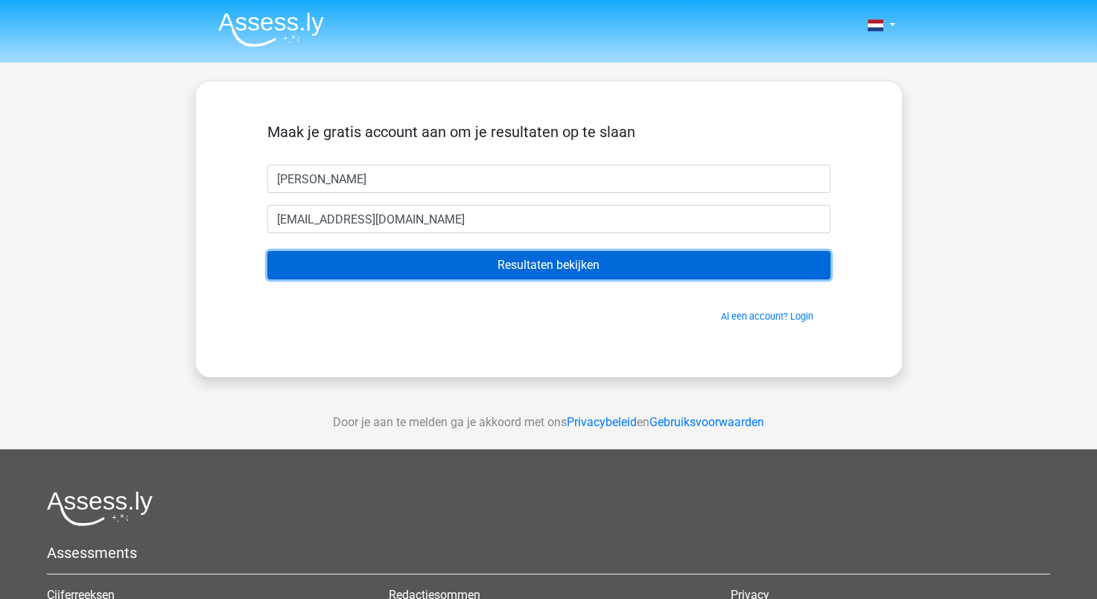
click at [620, 274] on input "Resultaten bekijken" at bounding box center [548, 265] width 563 height 28
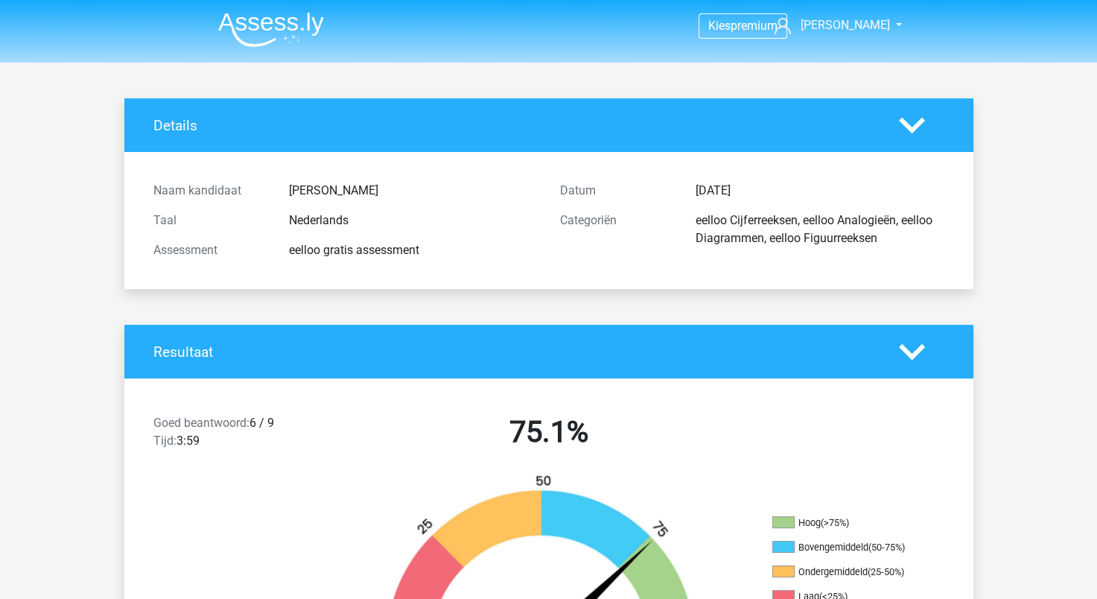
click at [307, 34] on img at bounding box center [271, 29] width 106 height 35
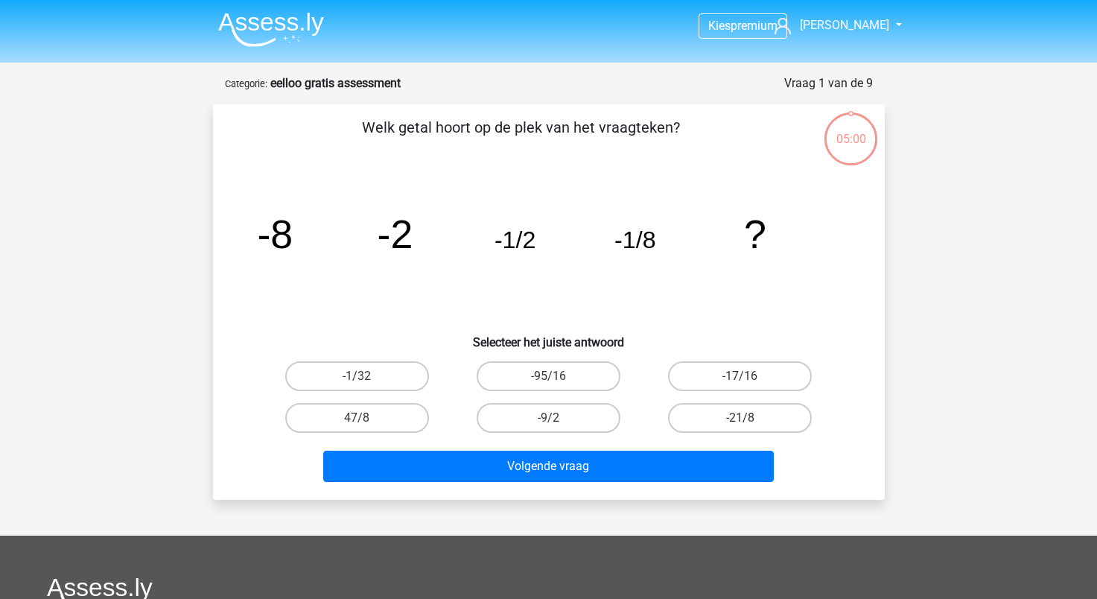
scroll to position [74, 0]
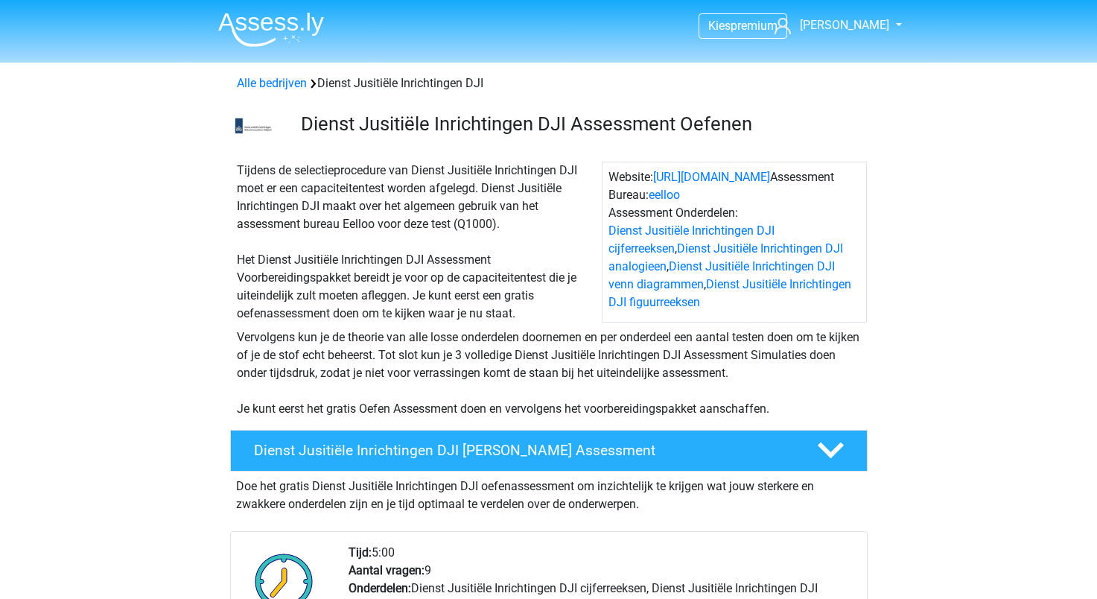
scroll to position [265, 0]
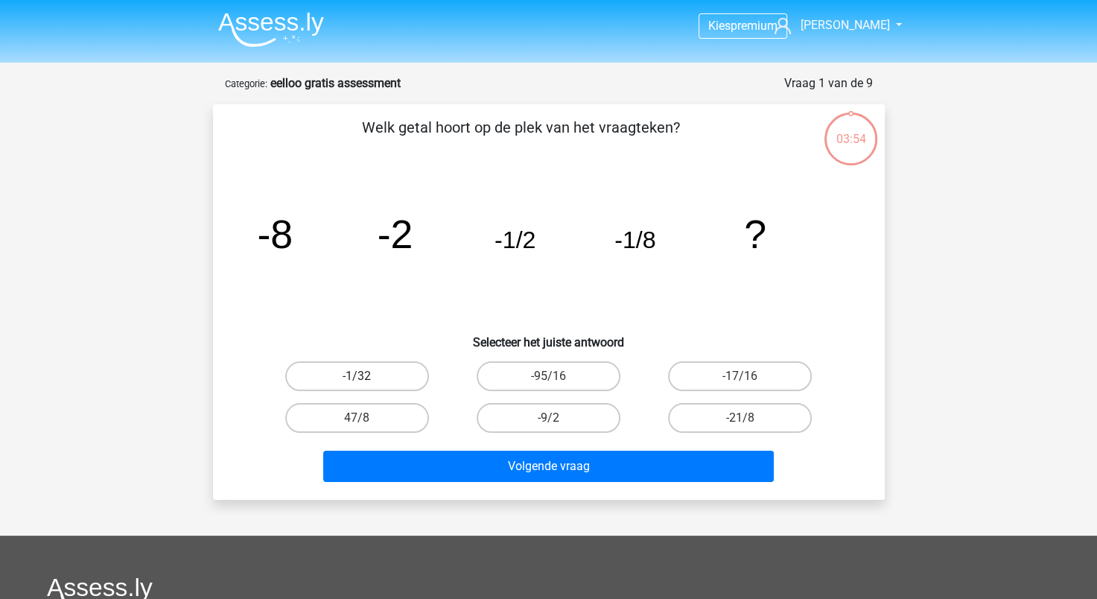
click at [378, 381] on label "-1/32" at bounding box center [357, 376] width 144 height 30
click at [366, 381] on input "-1/32" at bounding box center [362, 381] width 10 height 10
radio input "true"
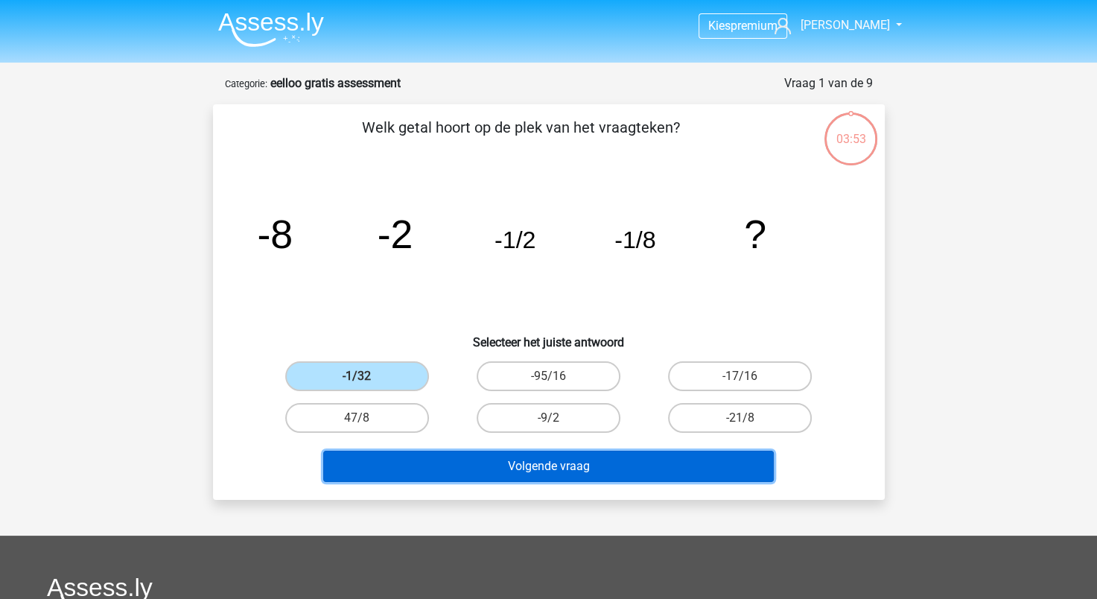
click at [501, 465] on button "Volgende vraag" at bounding box center [548, 466] width 451 height 31
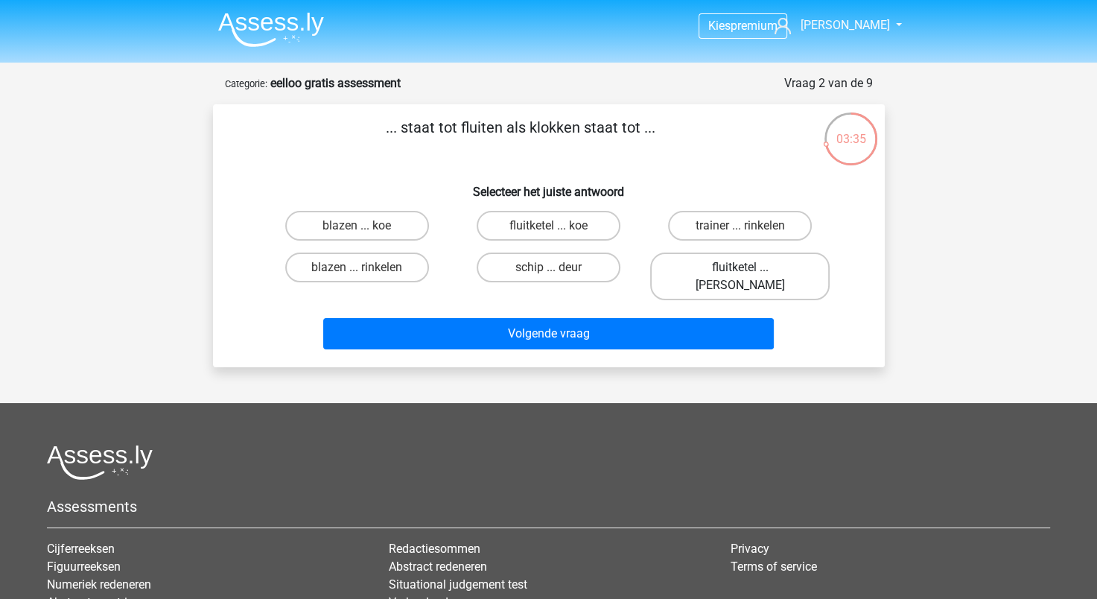
click at [747, 258] on label "fluitketel ... [PERSON_NAME]" at bounding box center [739, 276] width 179 height 48
click at [747, 267] on input "fluitketel ... [PERSON_NAME]" at bounding box center [745, 272] width 10 height 10
radio input "true"
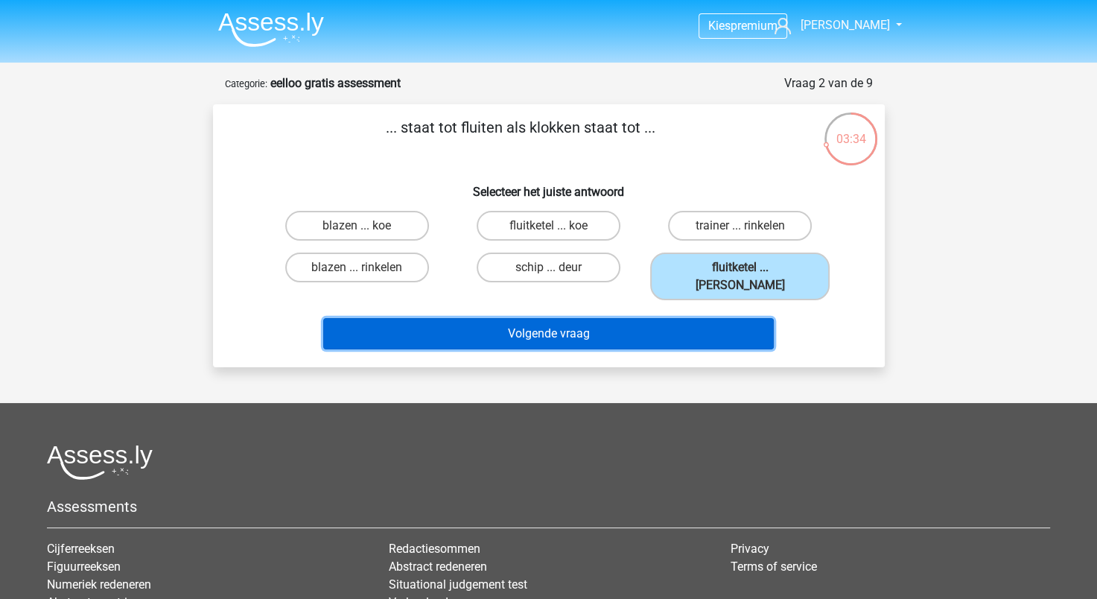
click at [661, 318] on button "Volgende vraag" at bounding box center [548, 333] width 451 height 31
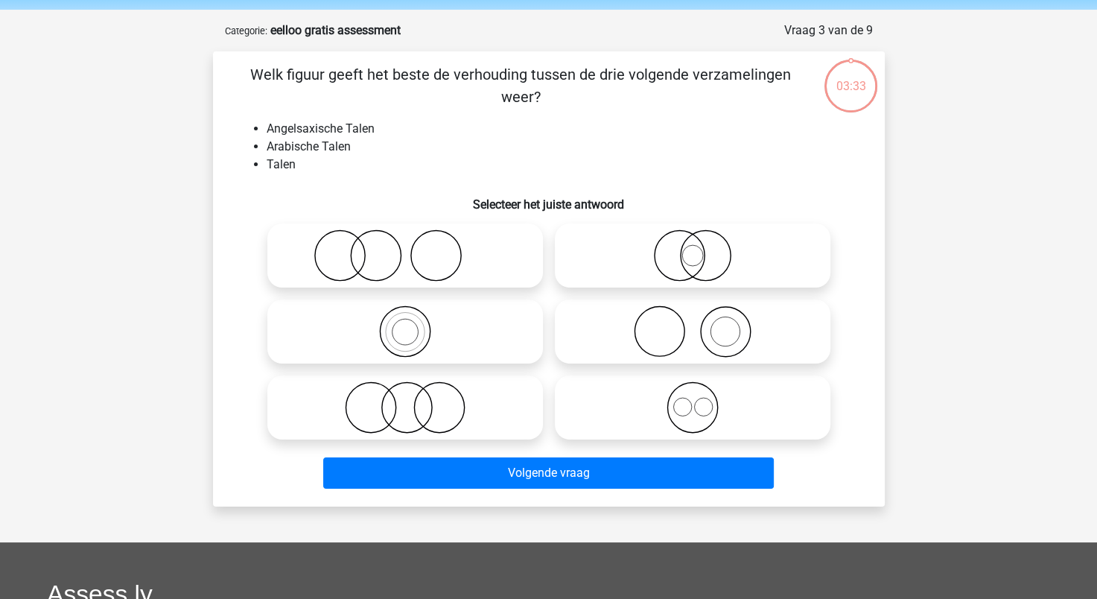
scroll to position [74, 0]
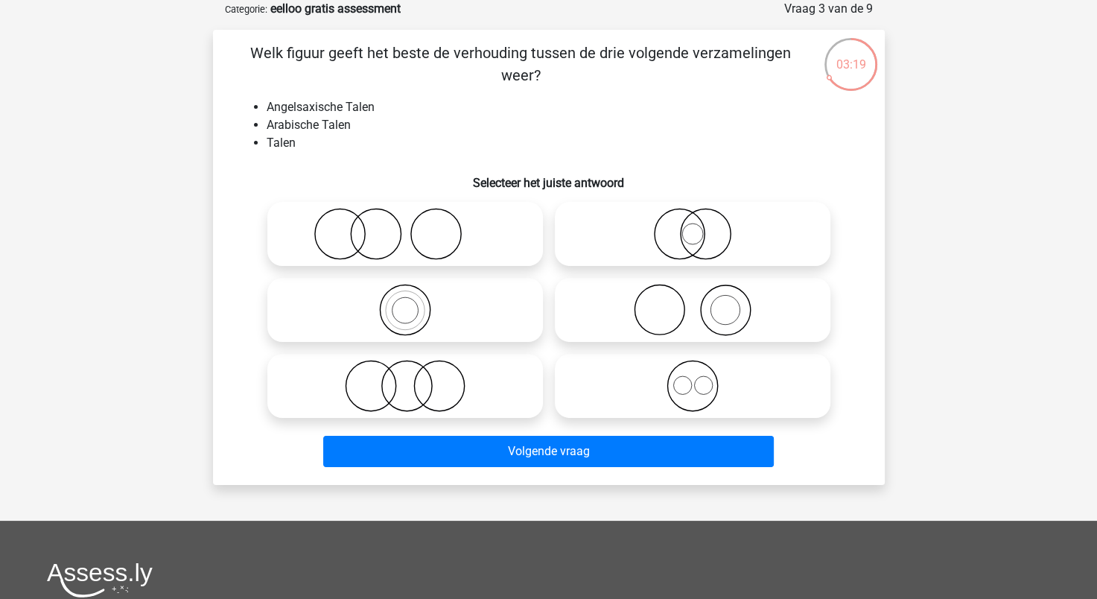
click at [706, 393] on icon at bounding box center [693, 386] width 264 height 52
click at [702, 378] on input "radio" at bounding box center [698, 374] width 10 height 10
radio input "true"
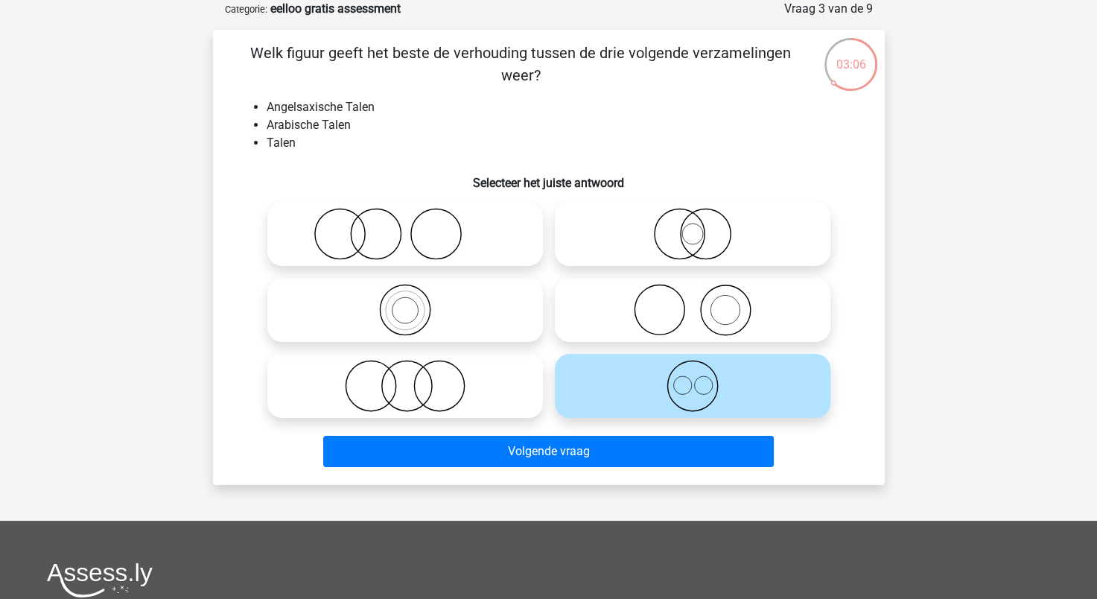
click at [402, 313] on icon at bounding box center [405, 310] width 264 height 52
click at [405, 302] on input "radio" at bounding box center [410, 298] width 10 height 10
radio input "true"
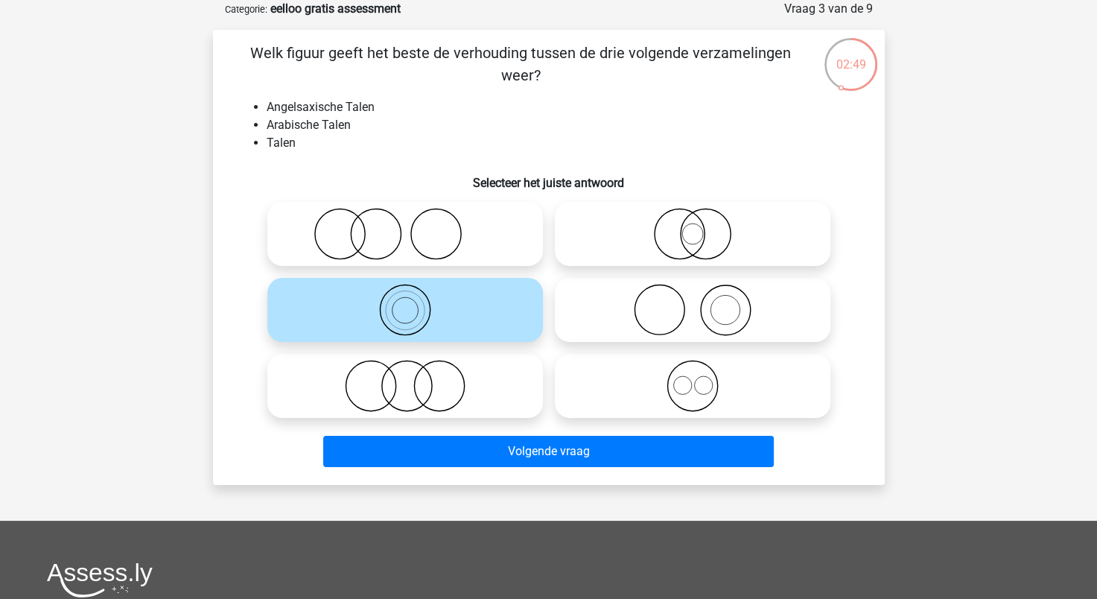
click at [665, 234] on icon at bounding box center [693, 234] width 264 height 52
click at [693, 226] on input "radio" at bounding box center [698, 222] width 10 height 10
radio input "true"
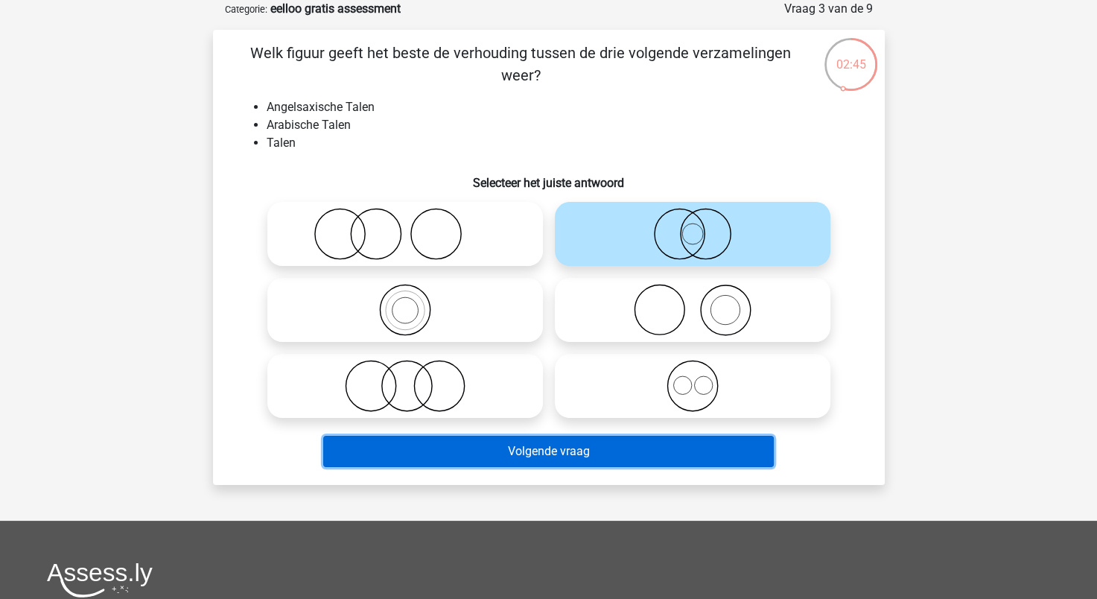
click at [522, 445] on button "Volgende vraag" at bounding box center [548, 451] width 451 height 31
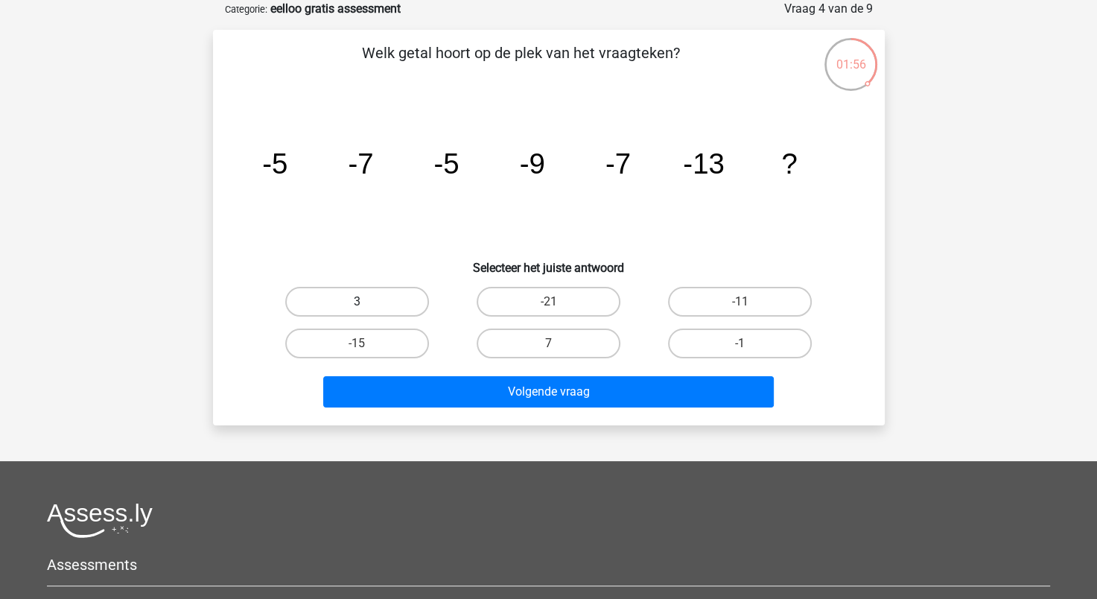
click at [335, 298] on label "3" at bounding box center [357, 302] width 144 height 30
click at [357, 302] on input "3" at bounding box center [362, 307] width 10 height 10
radio input "true"
click at [546, 336] on label "7" at bounding box center [549, 343] width 144 height 30
click at [548, 343] on input "7" at bounding box center [553, 348] width 10 height 10
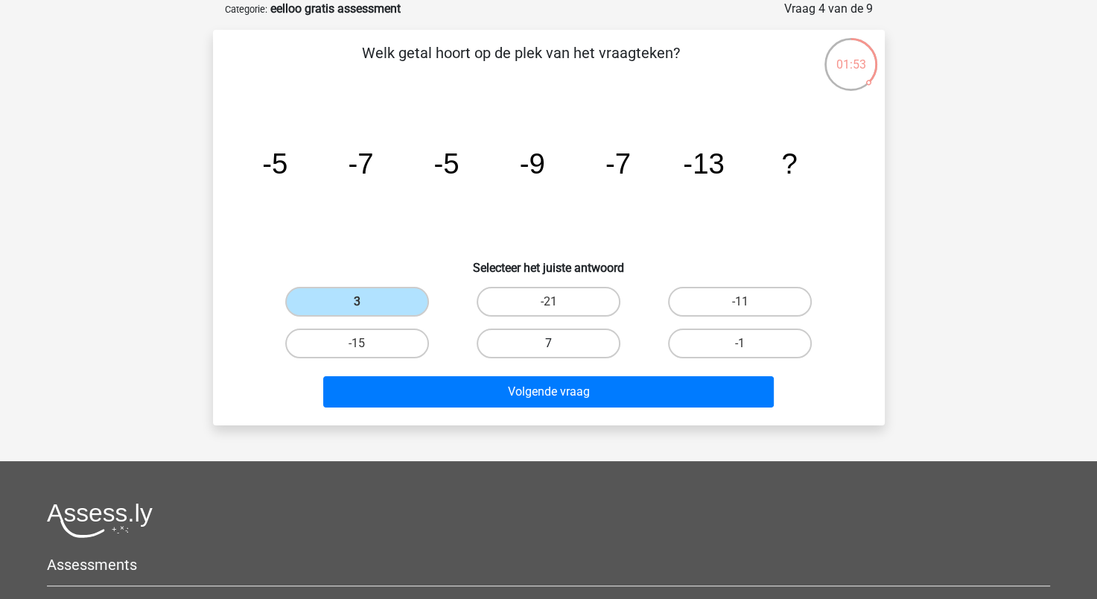
radio input "true"
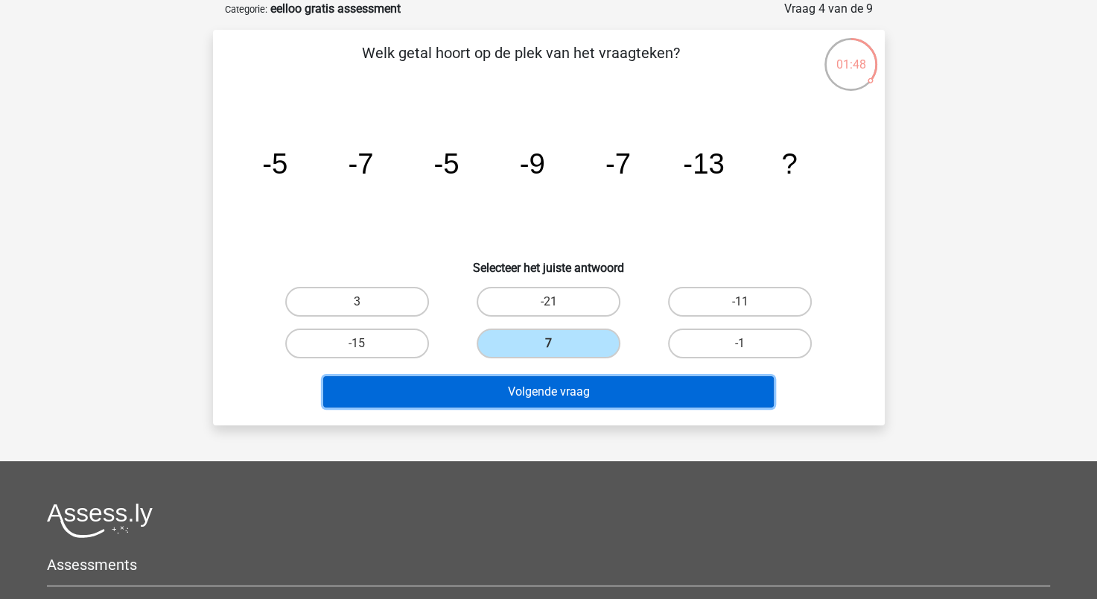
click at [539, 385] on button "Volgende vraag" at bounding box center [548, 391] width 451 height 31
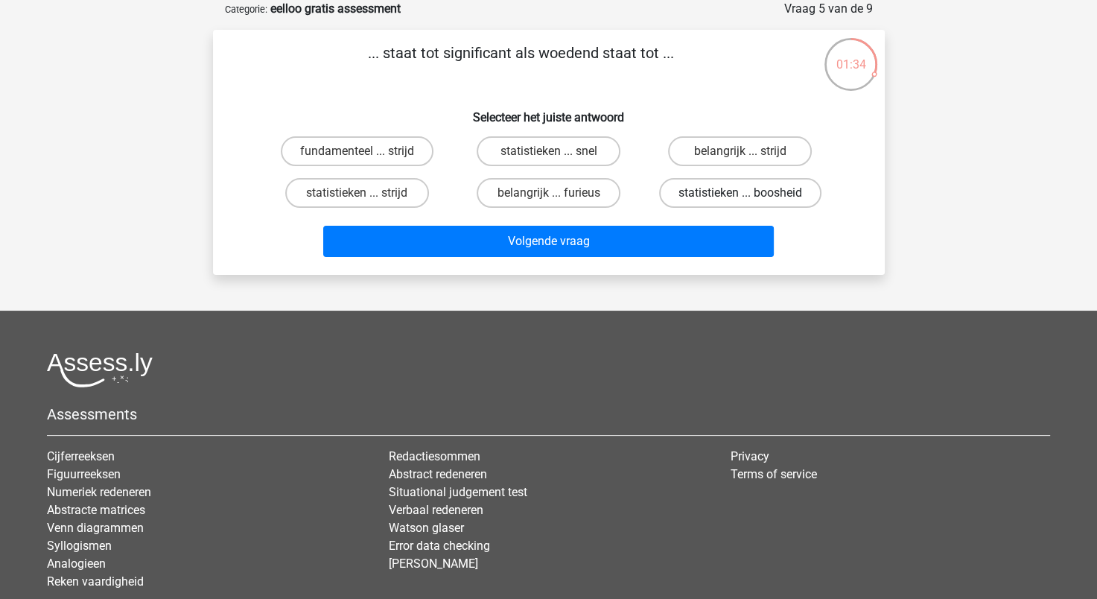
click at [745, 191] on label "statistieken ... boosheid" at bounding box center [740, 193] width 162 height 30
click at [745, 193] on input "statistieken ... boosheid" at bounding box center [745, 198] width 10 height 10
radio input "true"
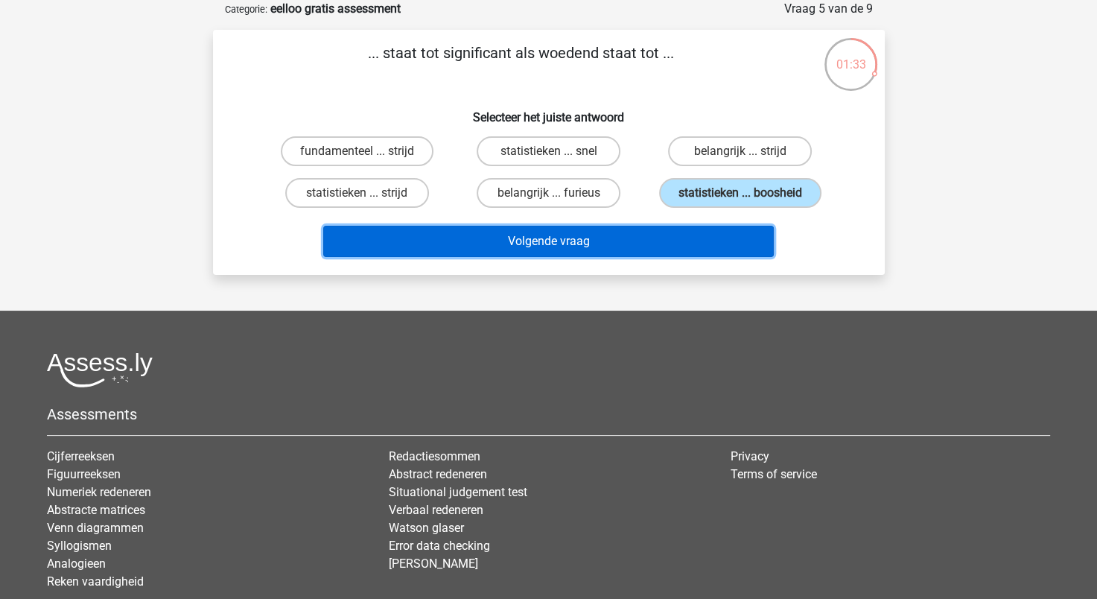
click at [640, 241] on button "Volgende vraag" at bounding box center [548, 241] width 451 height 31
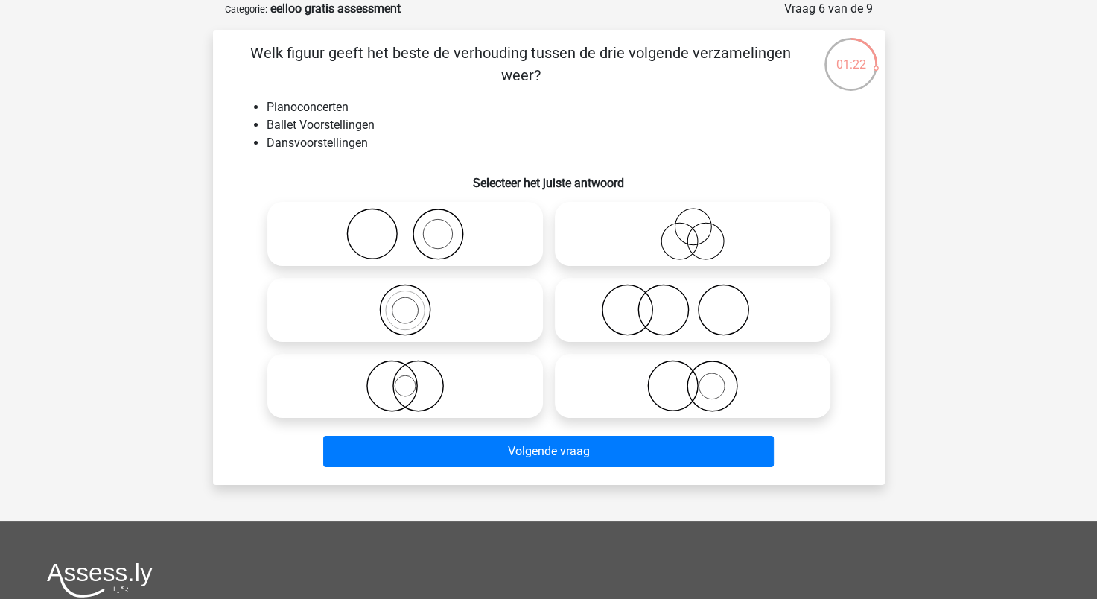
click at [462, 301] on icon at bounding box center [405, 310] width 264 height 52
click at [415, 301] on input "radio" at bounding box center [410, 298] width 10 height 10
radio input "true"
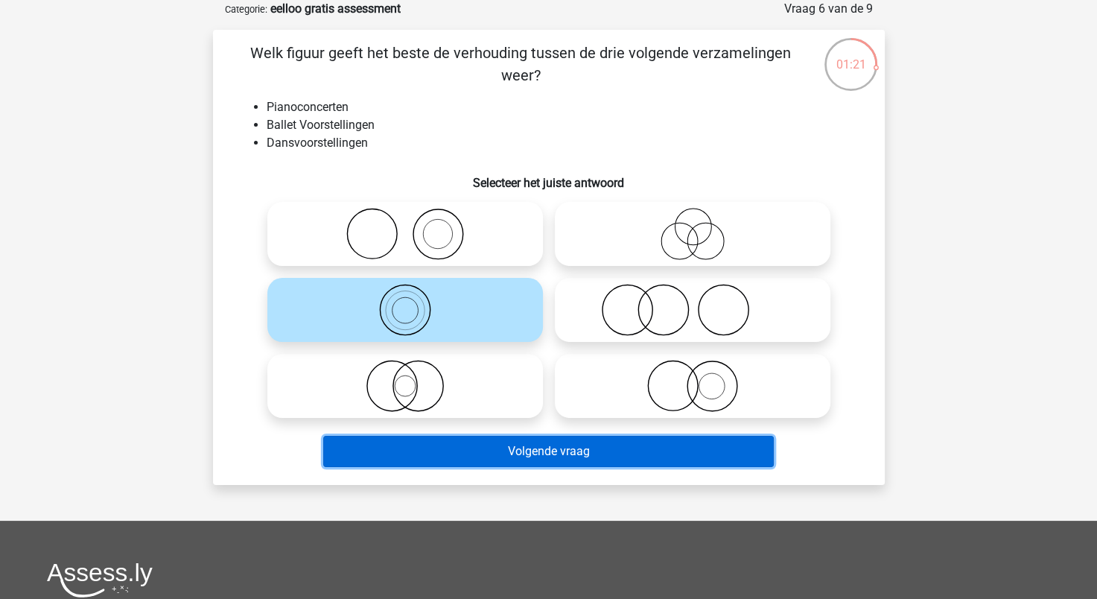
click at [496, 443] on button "Volgende vraag" at bounding box center [548, 451] width 451 height 31
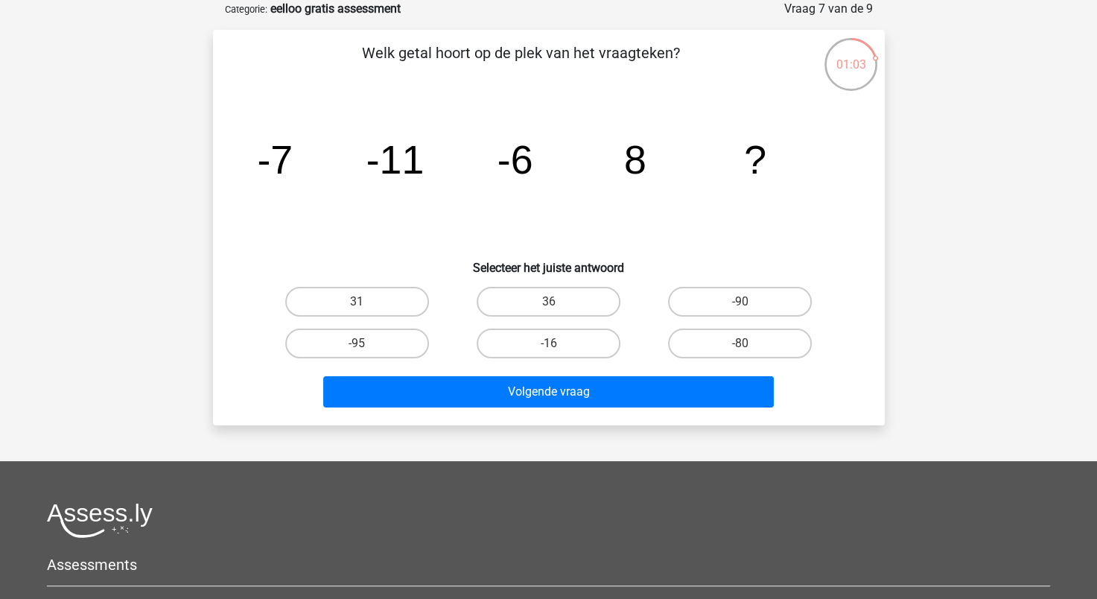
click at [556, 306] on input "36" at bounding box center [553, 307] width 10 height 10
radio input "true"
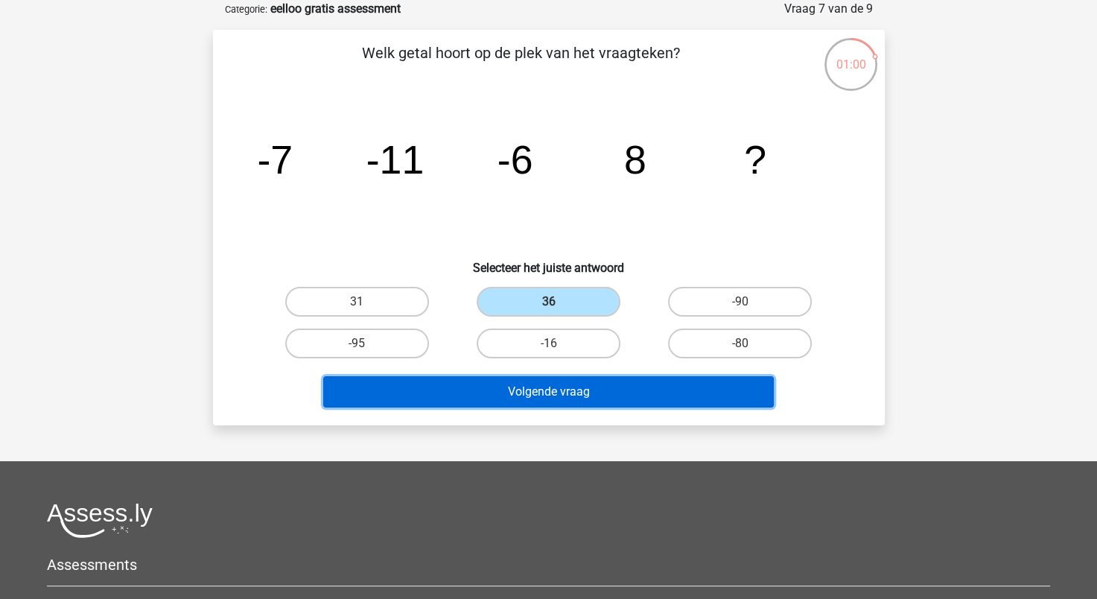
click at [524, 392] on button "Volgende vraag" at bounding box center [548, 391] width 451 height 31
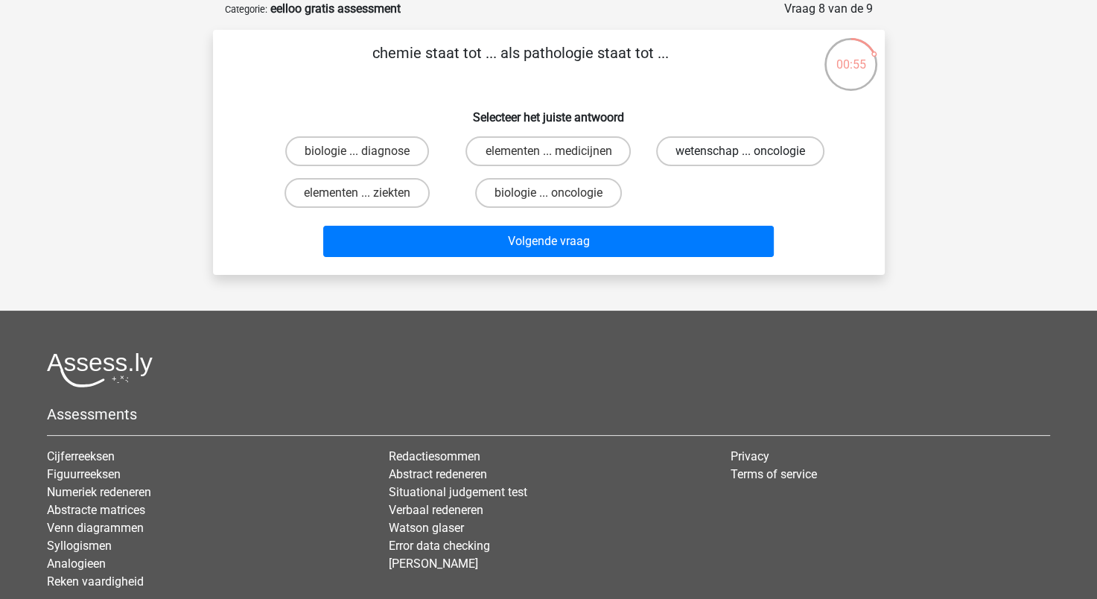
click at [743, 141] on label "wetenschap ... oncologie" at bounding box center [740, 151] width 168 height 30
click at [743, 151] on input "wetenschap ... oncologie" at bounding box center [745, 156] width 10 height 10
radio input "true"
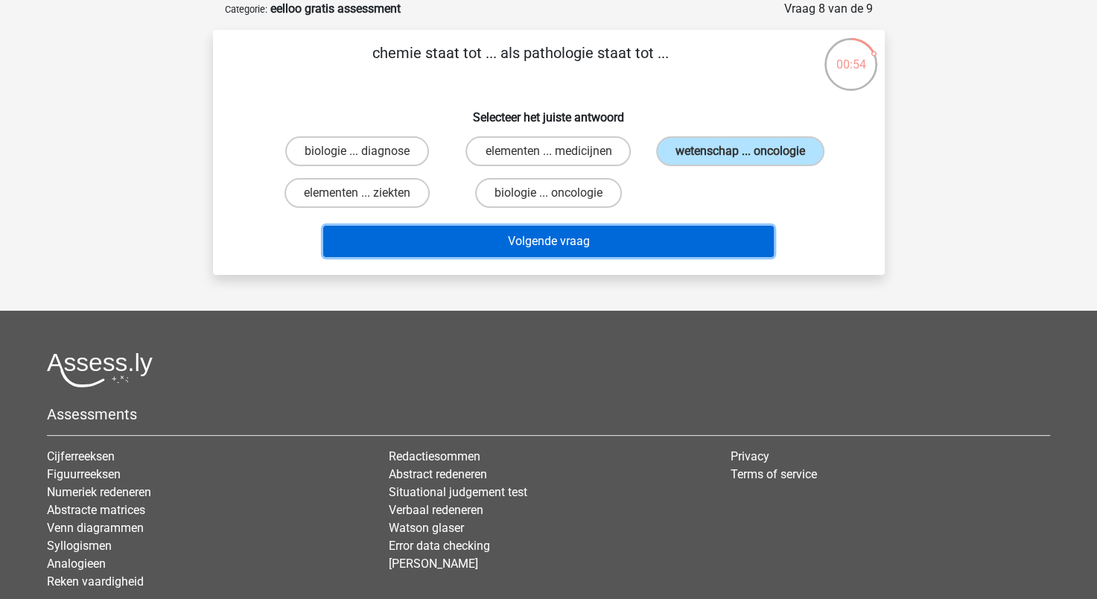
click at [646, 237] on button "Volgende vraag" at bounding box center [548, 241] width 451 height 31
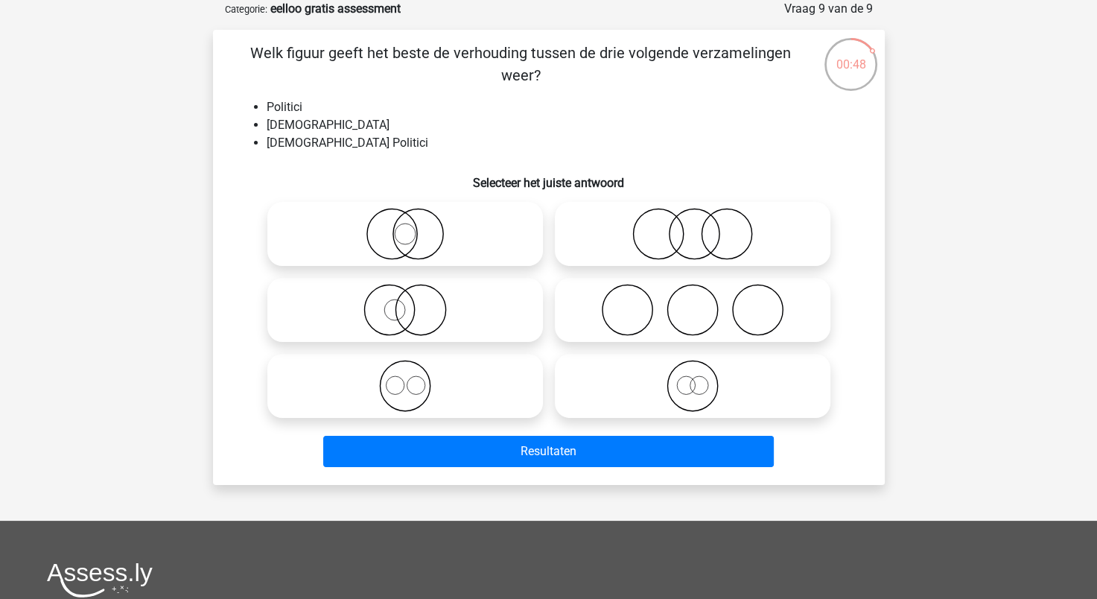
click at [404, 393] on icon at bounding box center [405, 386] width 264 height 52
click at [405, 378] on input "radio" at bounding box center [410, 374] width 10 height 10
radio input "true"
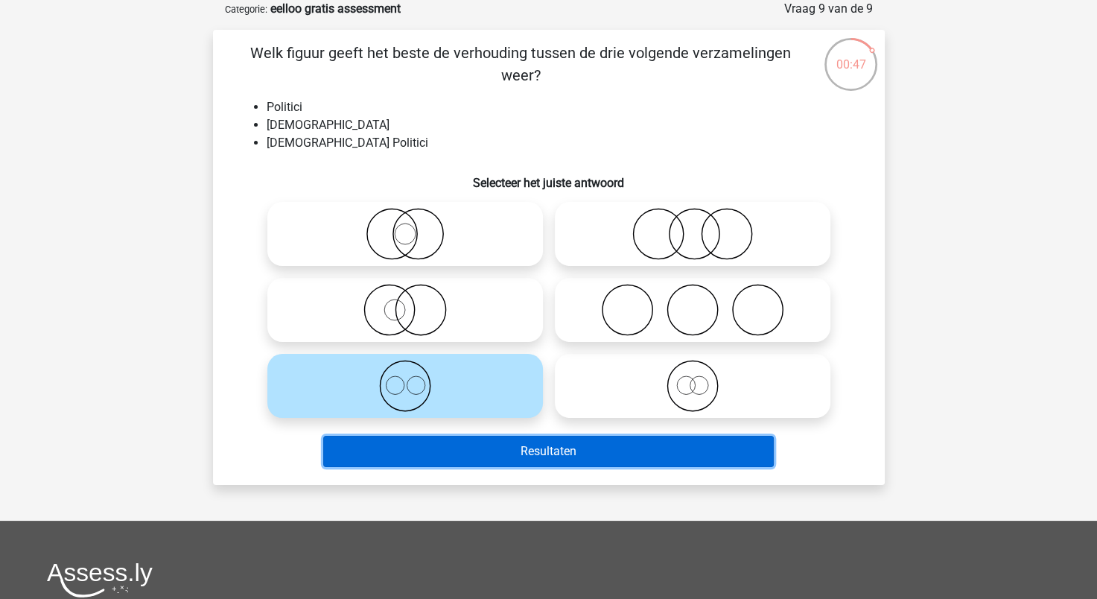
click at [497, 444] on button "Resultaten" at bounding box center [548, 451] width 451 height 31
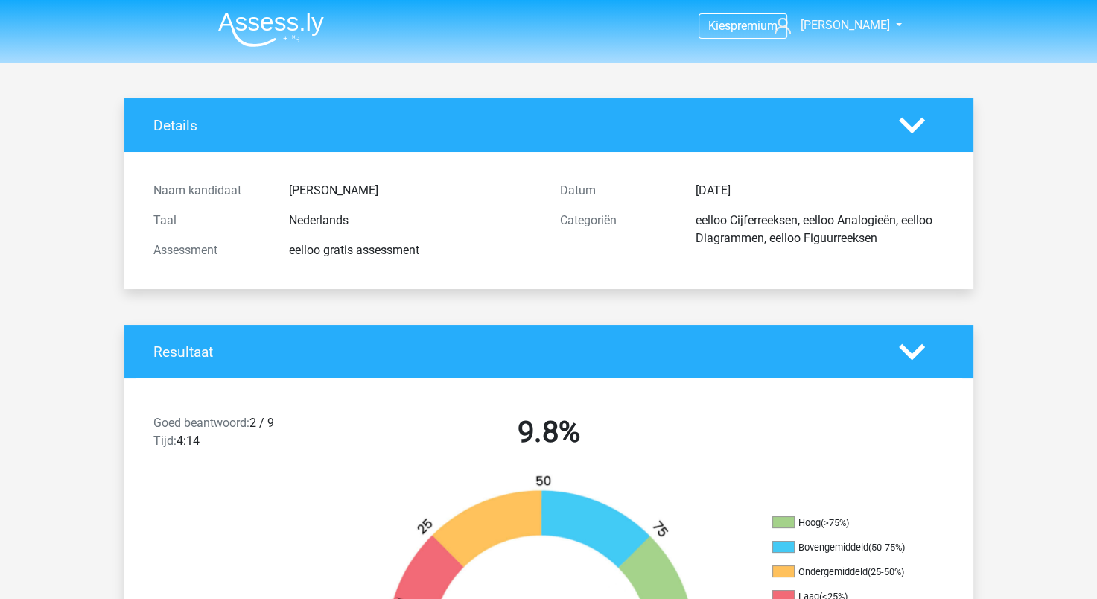
click at [282, 36] on img at bounding box center [271, 29] width 106 height 35
drag, startPoint x: 249, startPoint y: 48, endPoint x: 262, endPoint y: 31, distance: 20.7
click at [262, 31] on nav "Kies premium Martijn mirelamartijn@outlook.com" at bounding box center [548, 26] width 685 height 48
click at [262, 31] on img at bounding box center [271, 29] width 106 height 35
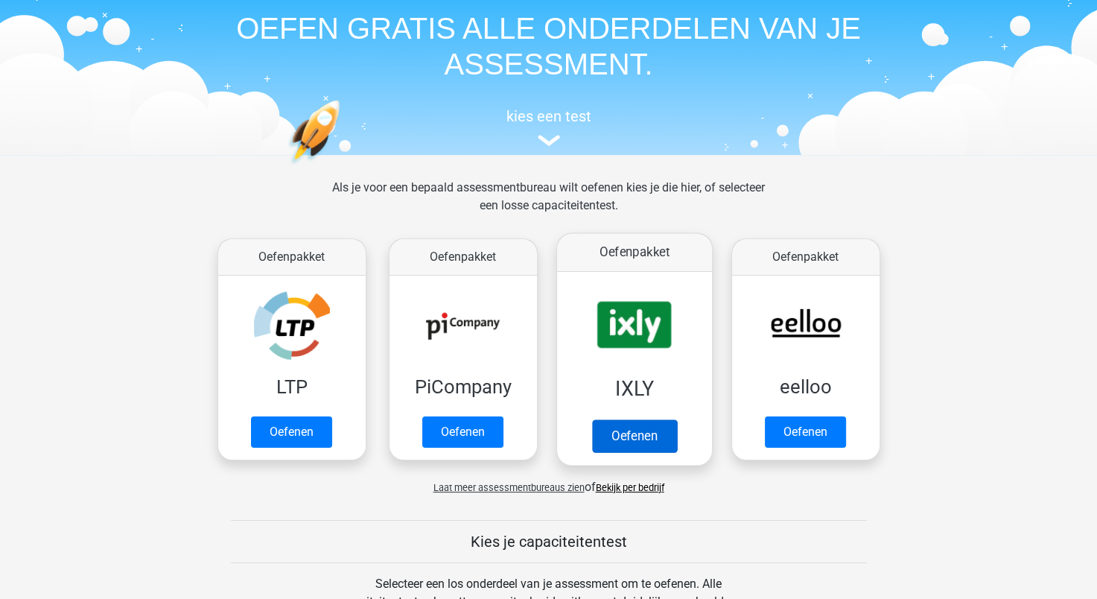
scroll to position [60, 0]
